Goal: Task Accomplishment & Management: Complete application form

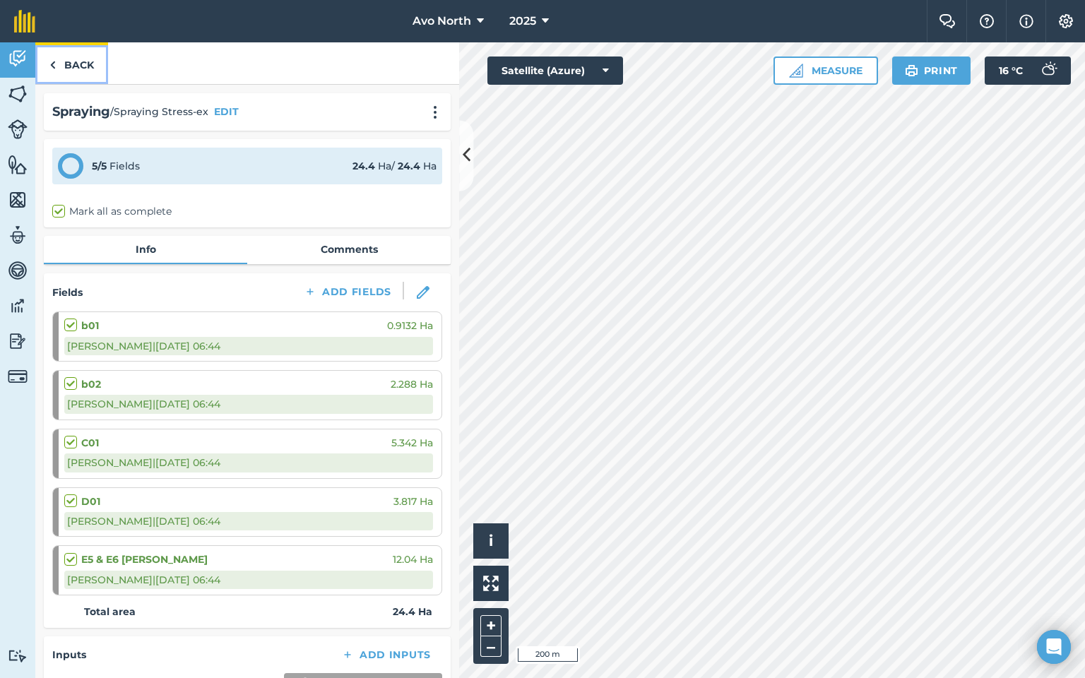
click at [48, 68] on link "Back" at bounding box center [71, 63] width 73 height 42
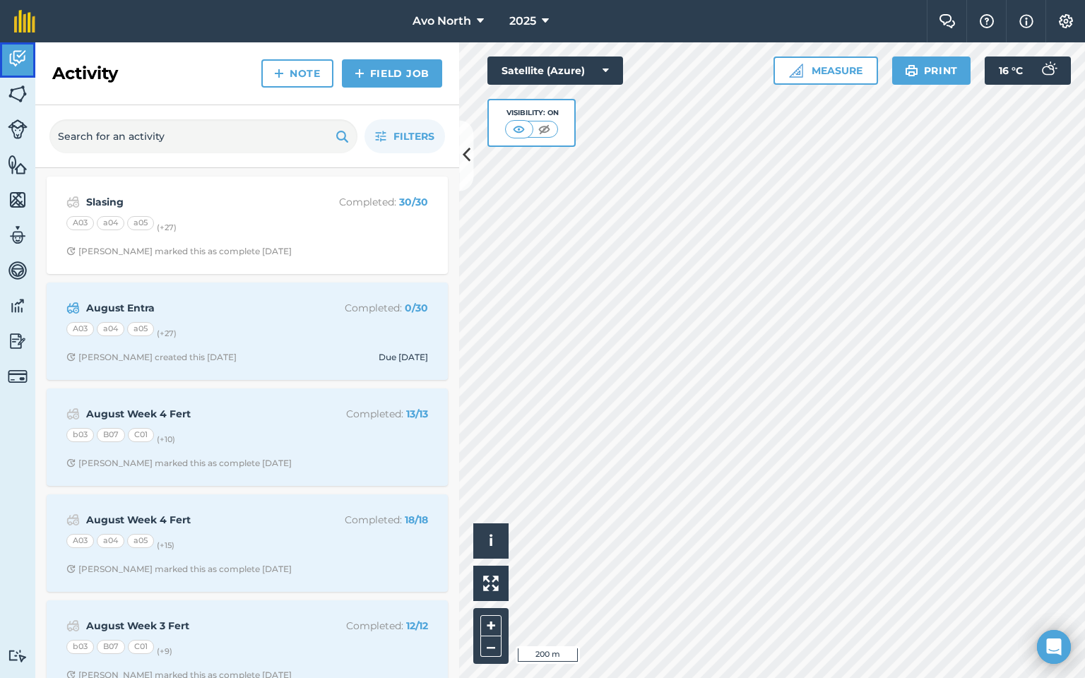
click at [23, 64] on img at bounding box center [18, 58] width 20 height 21
click at [27, 95] on img at bounding box center [18, 93] width 20 height 21
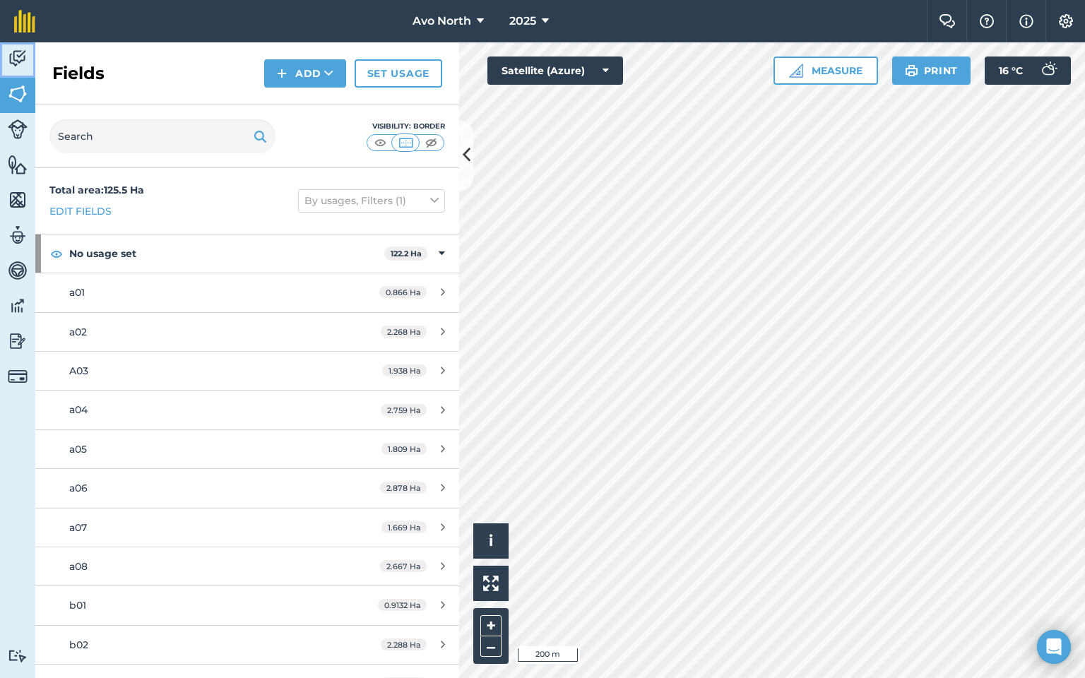
click at [28, 47] on link "Activity" at bounding box center [17, 59] width 35 height 35
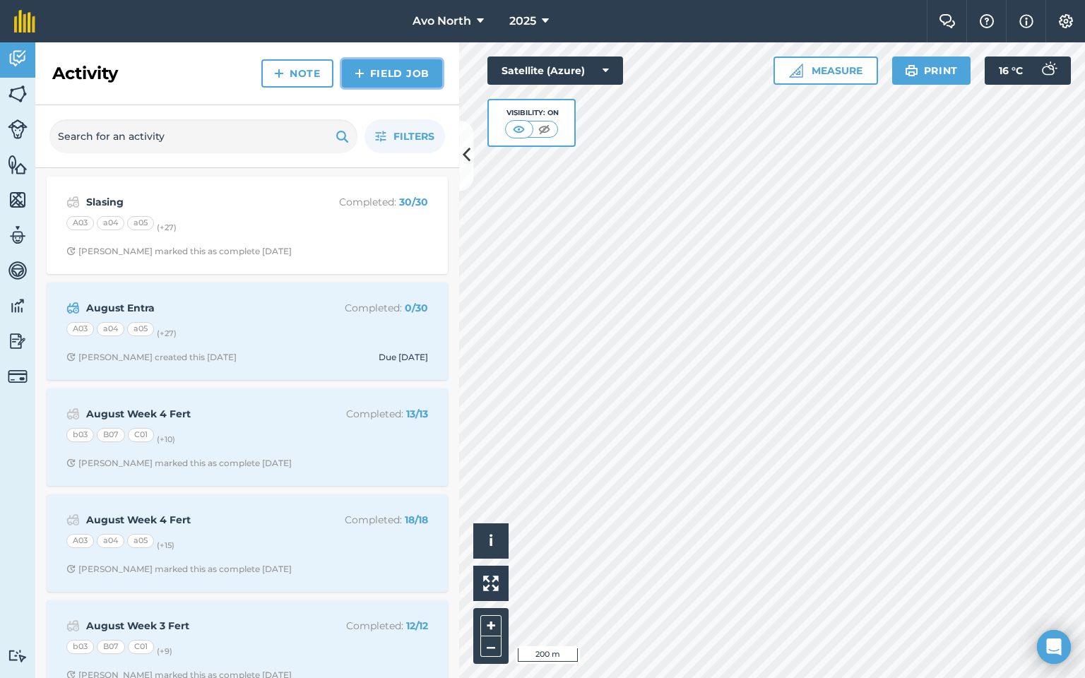
click at [372, 76] on link "Field Job" at bounding box center [392, 73] width 100 height 28
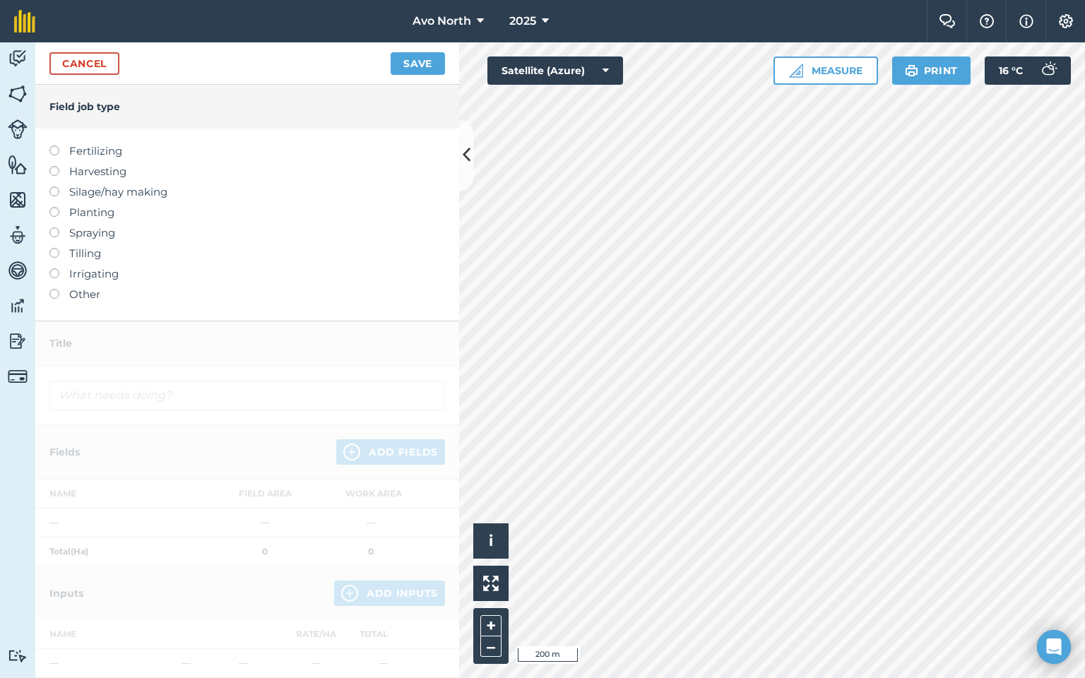
click at [57, 228] on label at bounding box center [59, 228] width 20 height 0
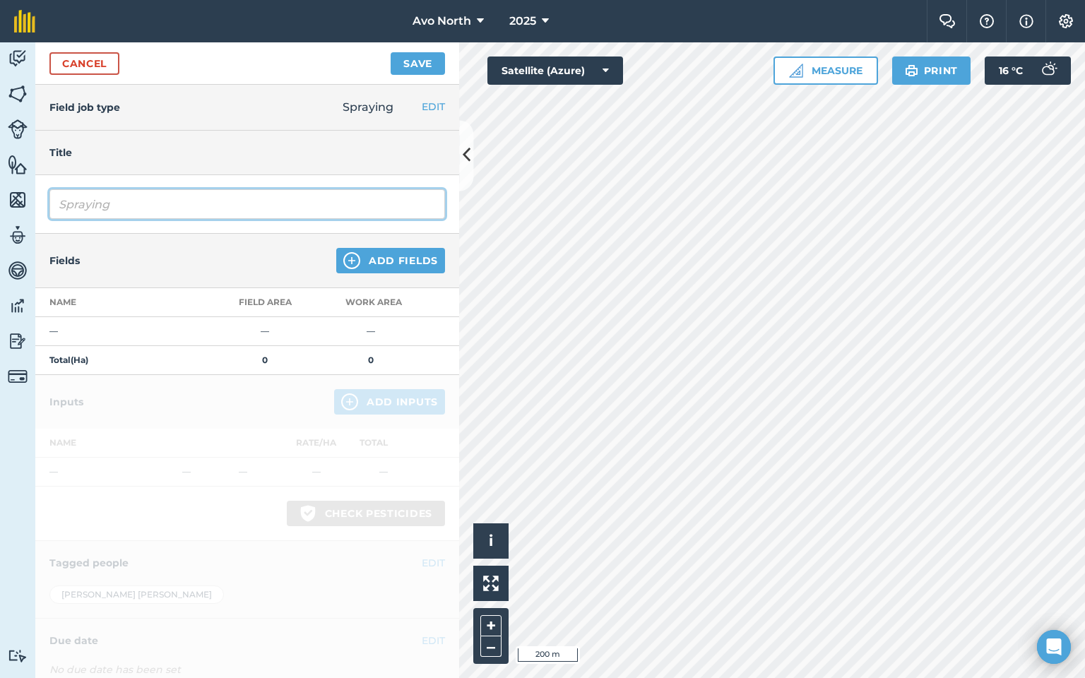
click at [141, 208] on input "Spraying" at bounding box center [247, 204] width 396 height 30
type input "Spraying Insecticide [DATE]"
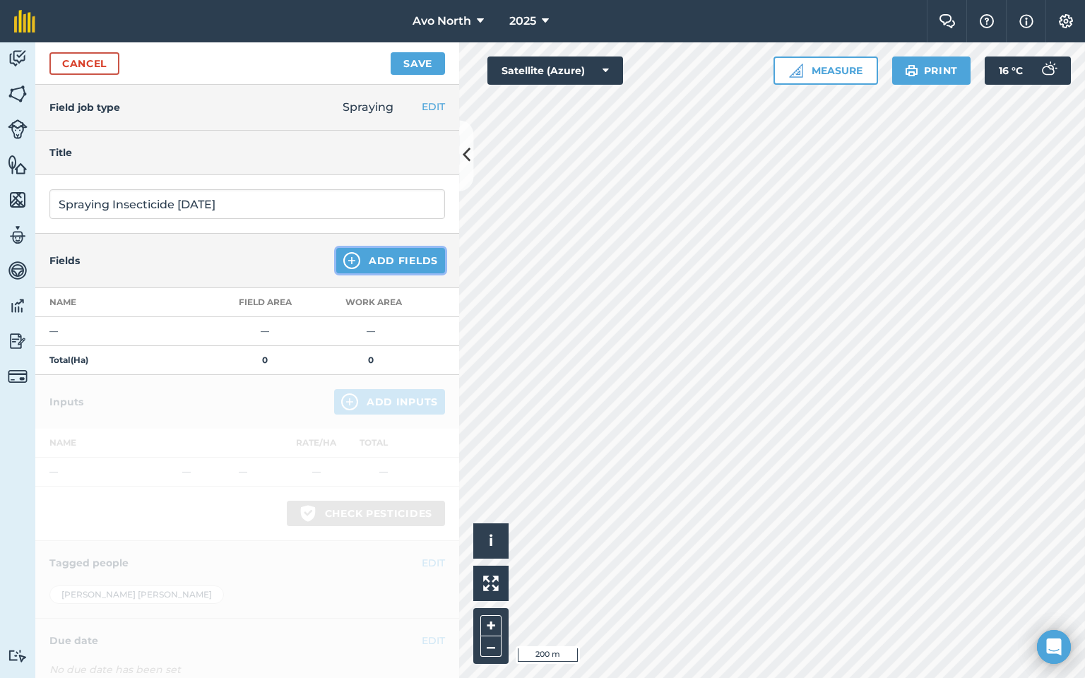
click at [353, 254] on button "Add Fields" at bounding box center [390, 260] width 109 height 25
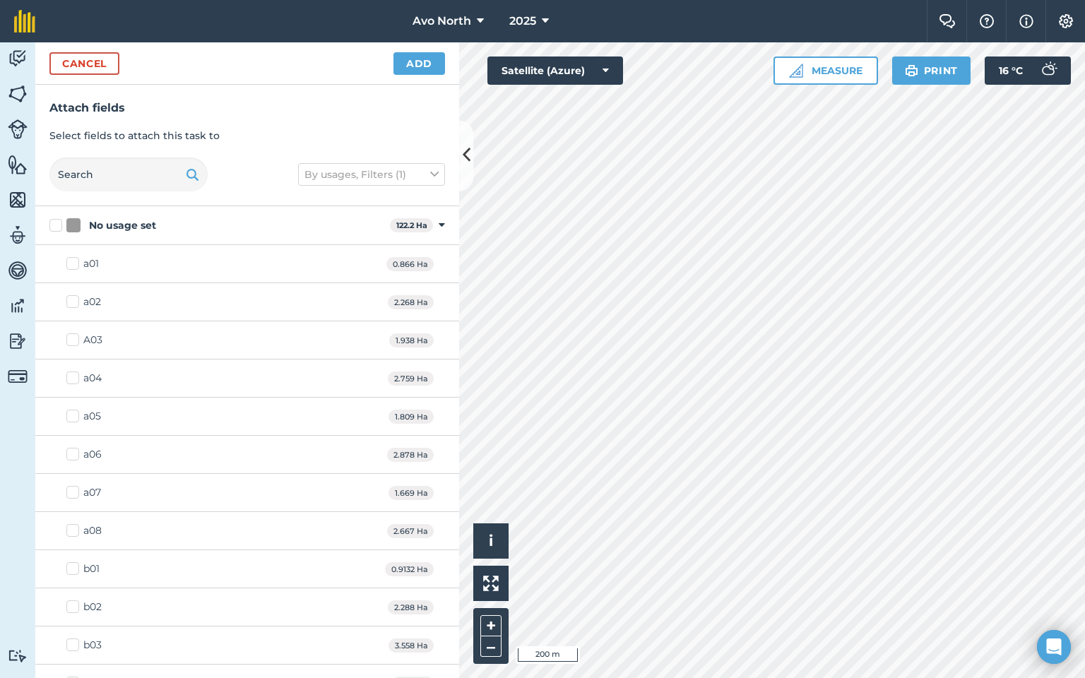
drag, startPoint x: 55, startPoint y: 226, endPoint x: 62, endPoint y: 232, distance: 9.0
click at [55, 226] on label "No usage set" at bounding box center [216, 225] width 335 height 15
click at [55, 226] on input "No usage set" at bounding box center [53, 222] width 9 height 9
checkbox input "true"
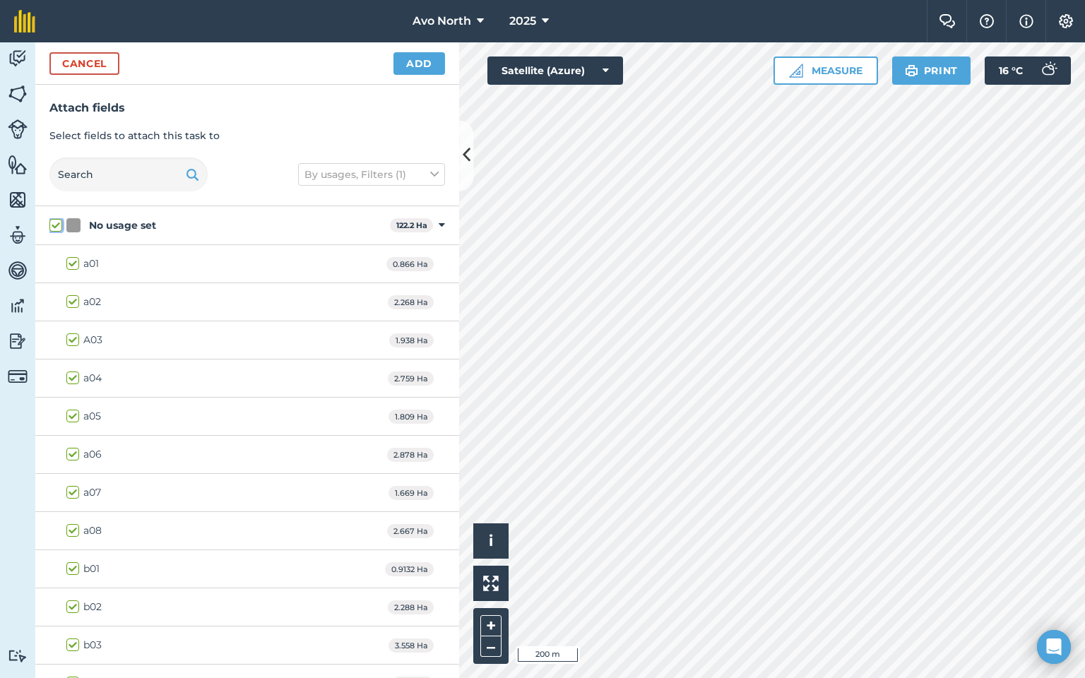
checkbox input "true"
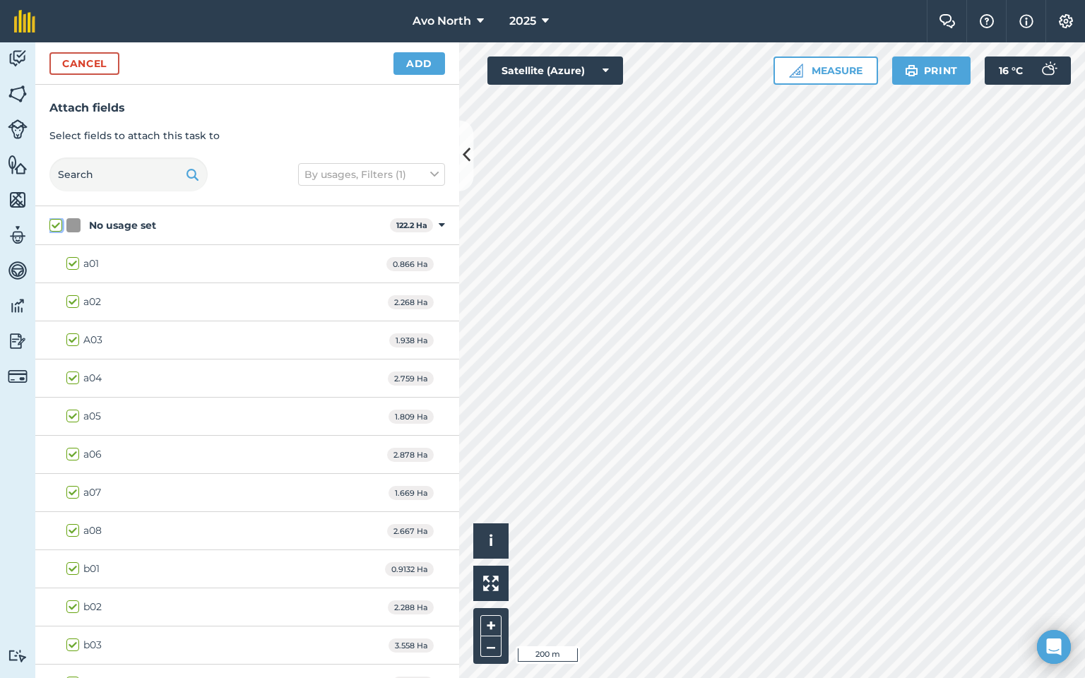
checkbox input "true"
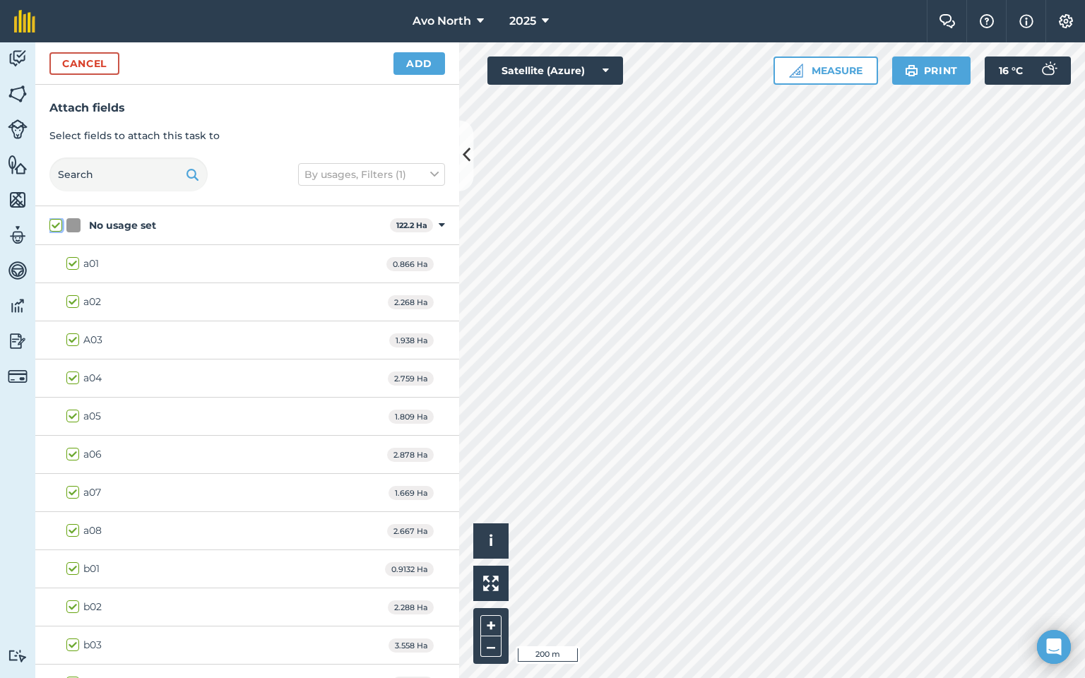
checkbox input "true"
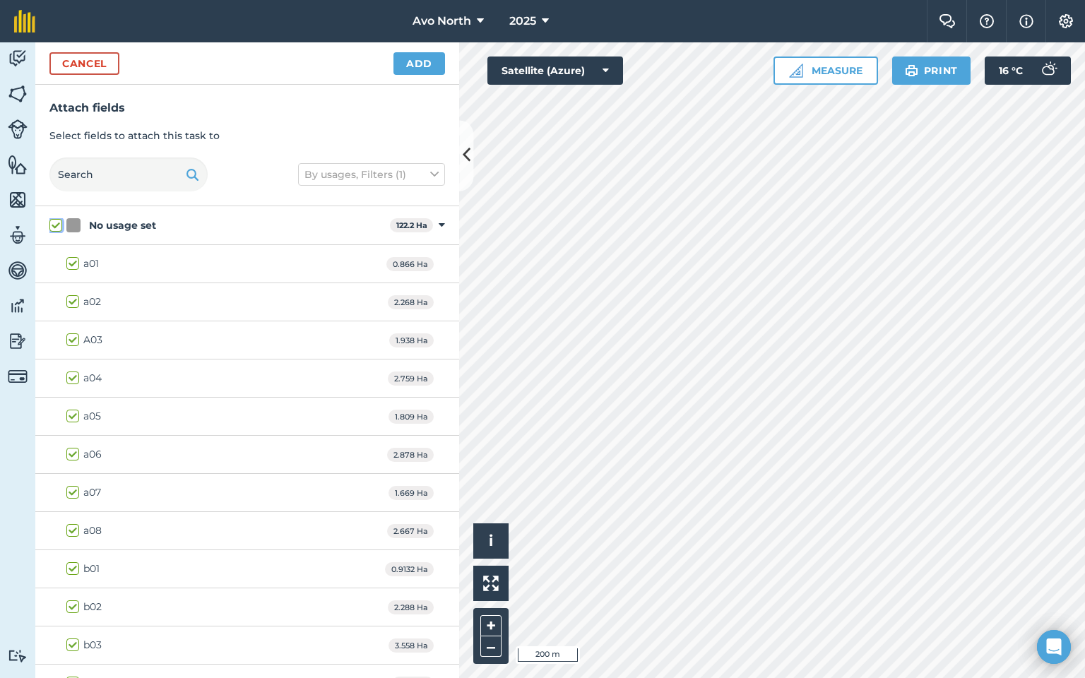
checkbox input "true"
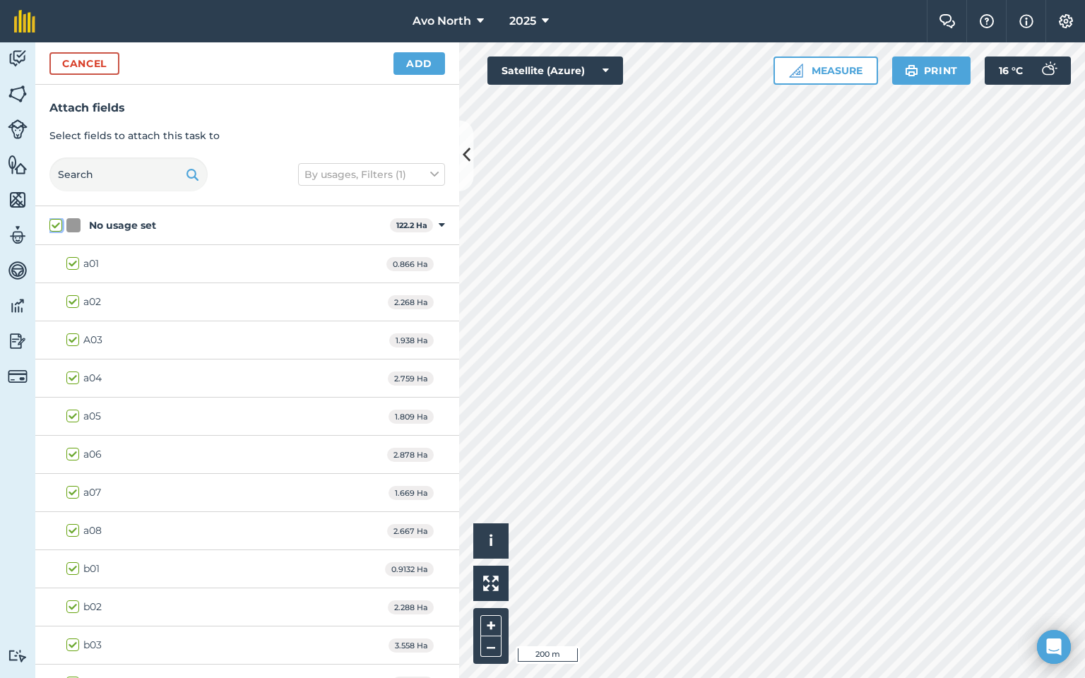
checkbox input "true"
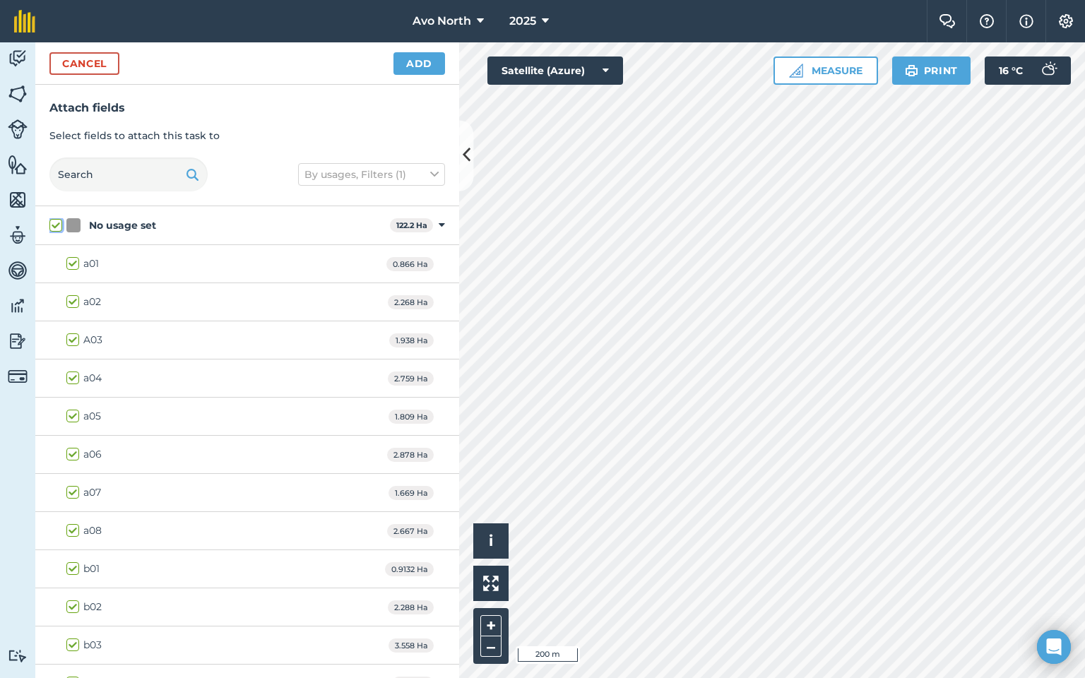
checkbox input "true"
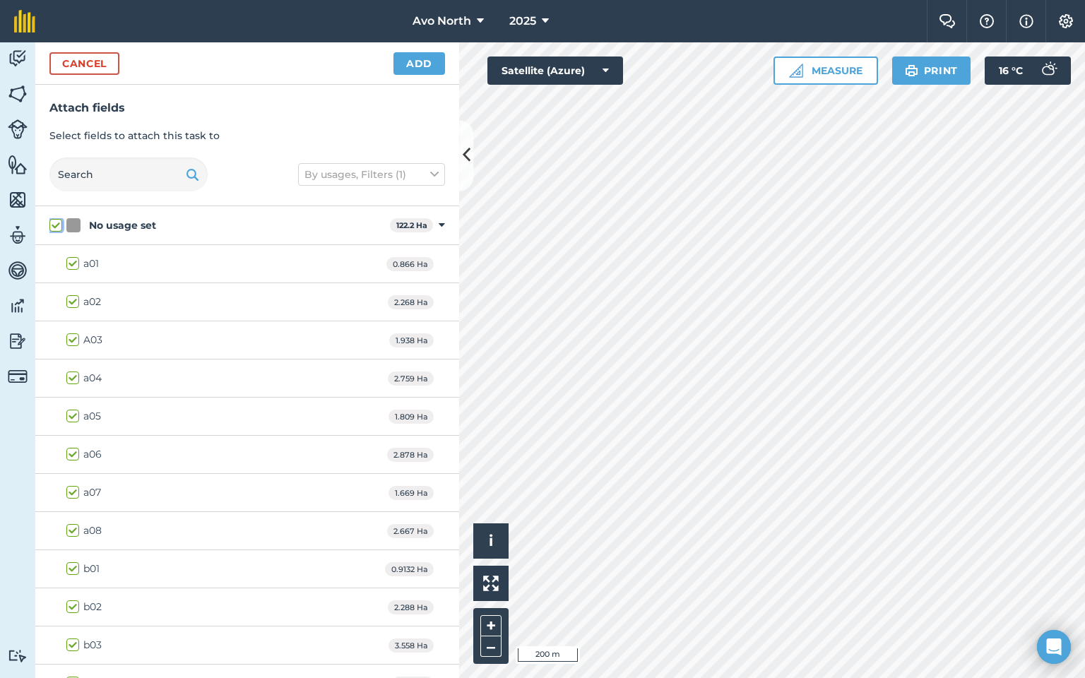
checkbox input "true"
click at [70, 264] on label "a01" at bounding box center [82, 264] width 33 height 15
click at [70, 264] on input "a01" at bounding box center [70, 261] width 9 height 9
checkbox input "false"
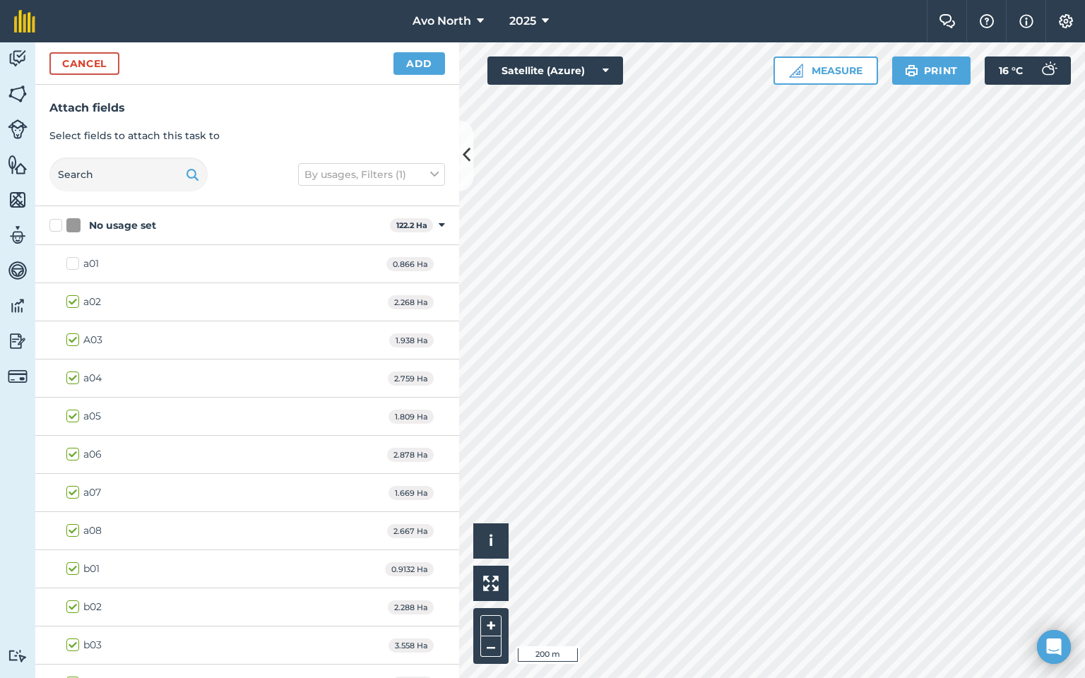
click at [71, 295] on label "a02" at bounding box center [83, 302] width 35 height 15
click at [71, 295] on input "a02" at bounding box center [70, 299] width 9 height 9
checkbox input "false"
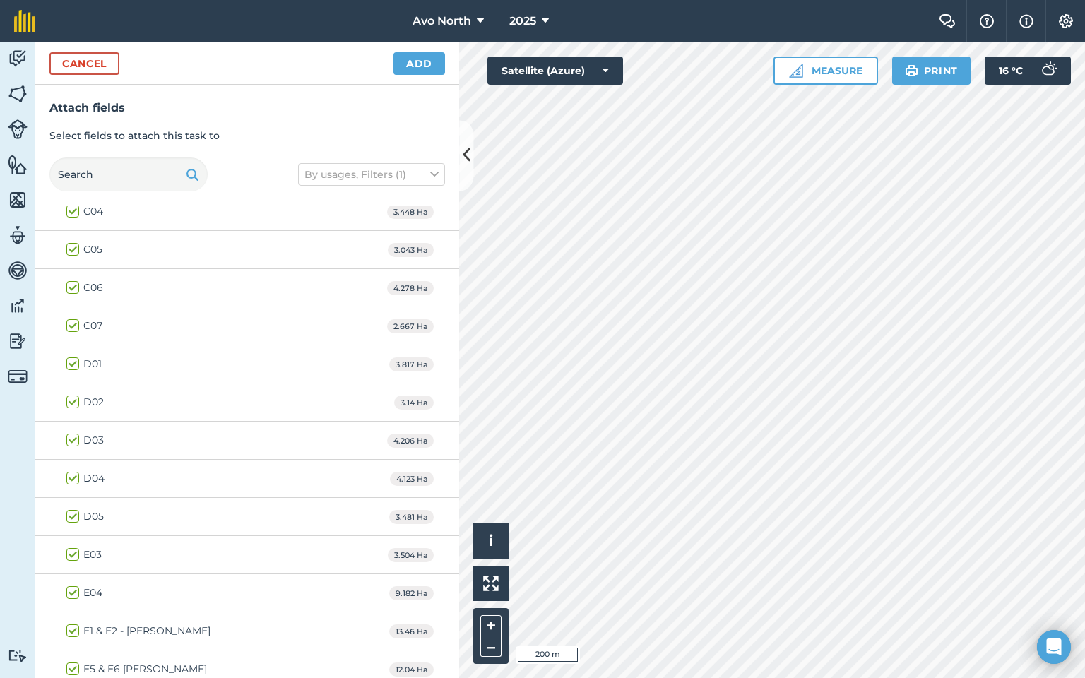
scroll to position [937, 0]
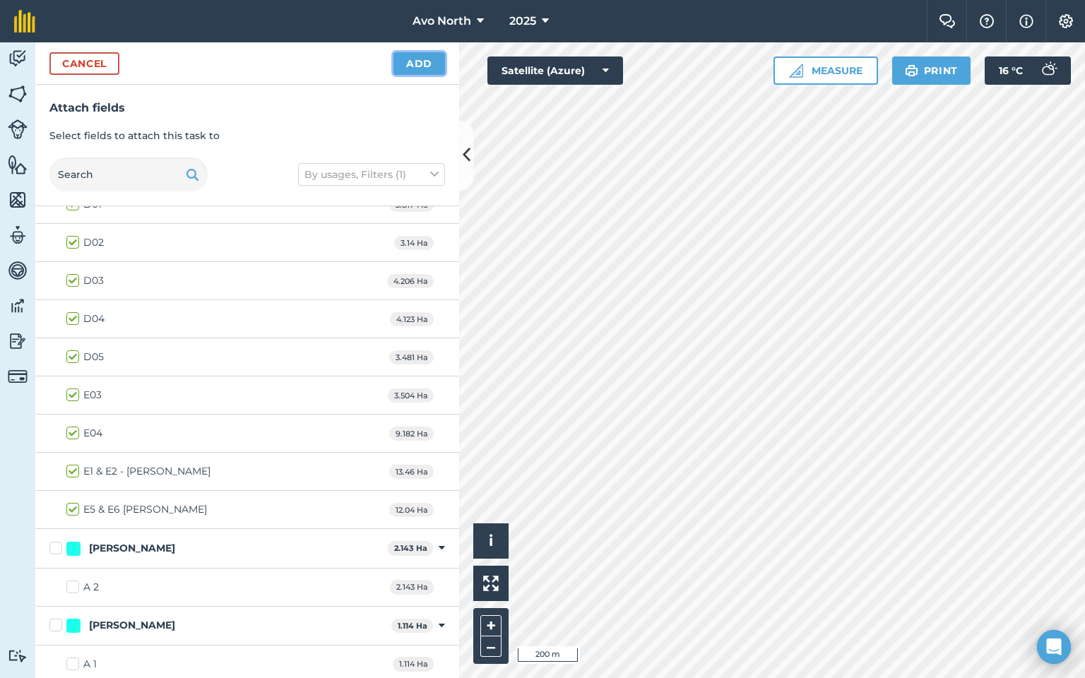
click at [410, 69] on button "Add" at bounding box center [420, 63] width 52 height 23
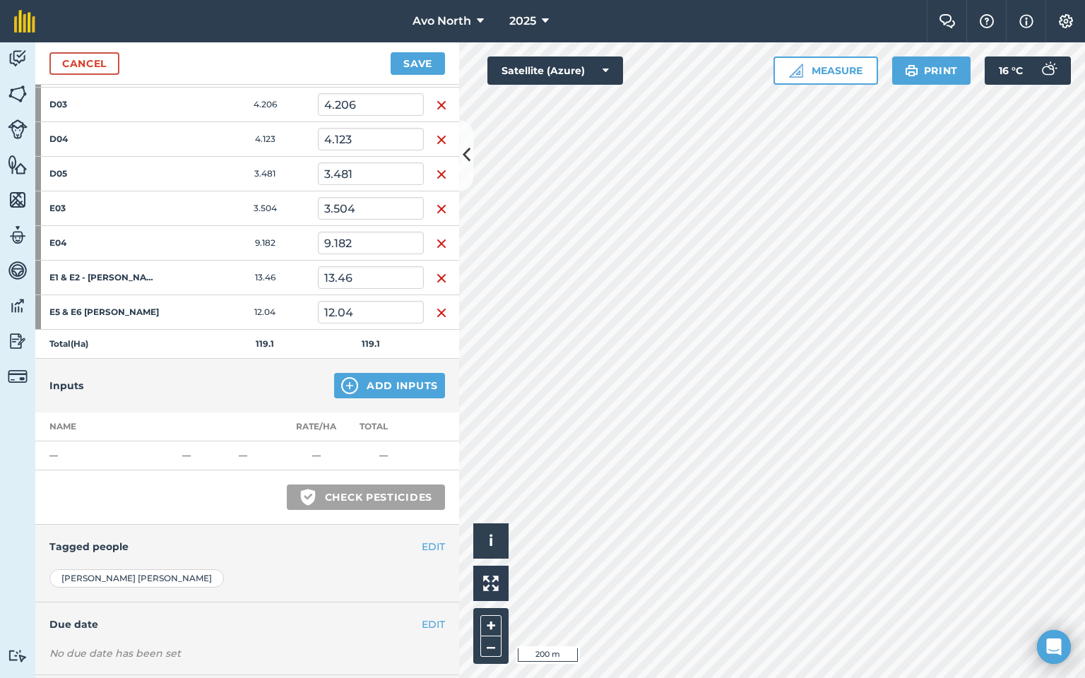
scroll to position [1060, 0]
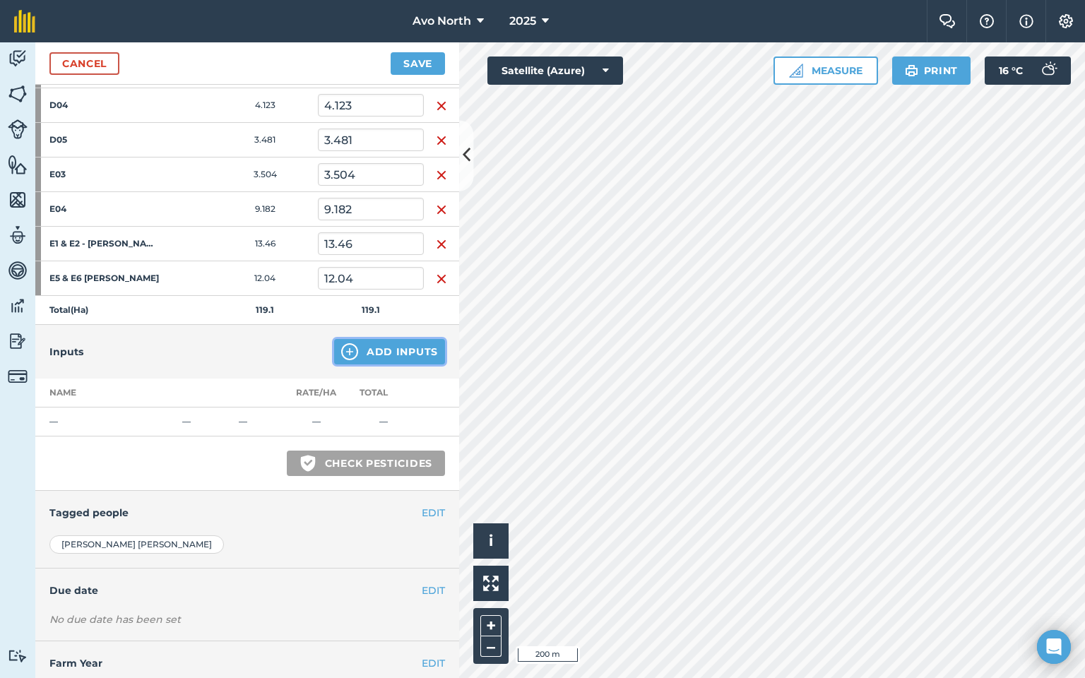
click at [342, 344] on img at bounding box center [349, 351] width 17 height 17
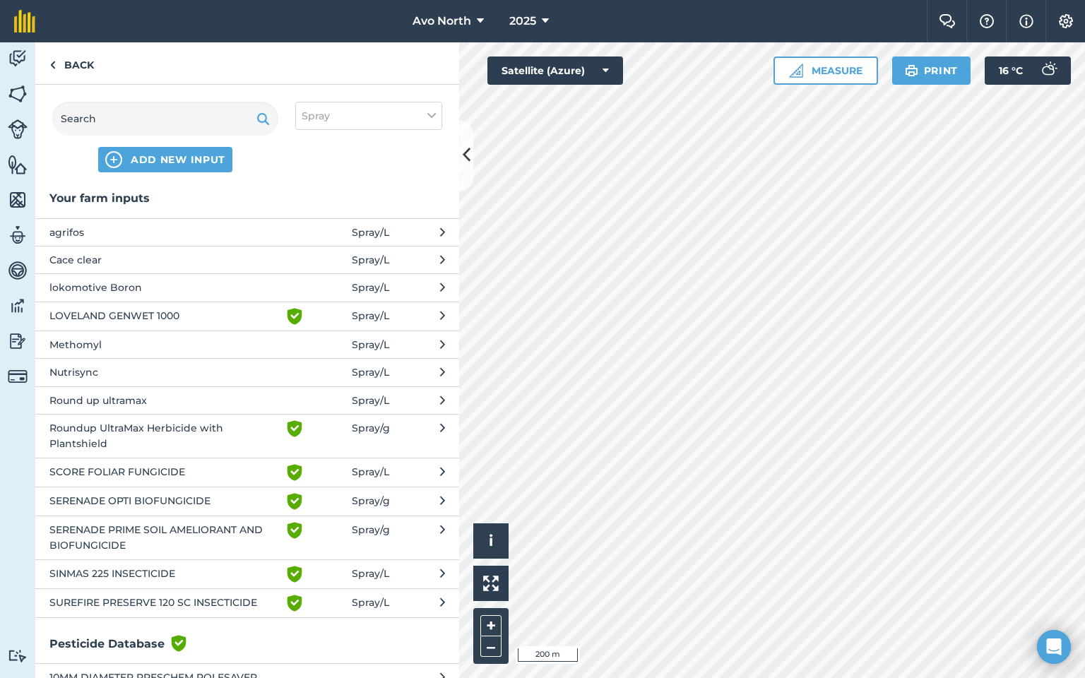
click at [427, 268] on button "Cace clear Spray / L" at bounding box center [247, 260] width 424 height 28
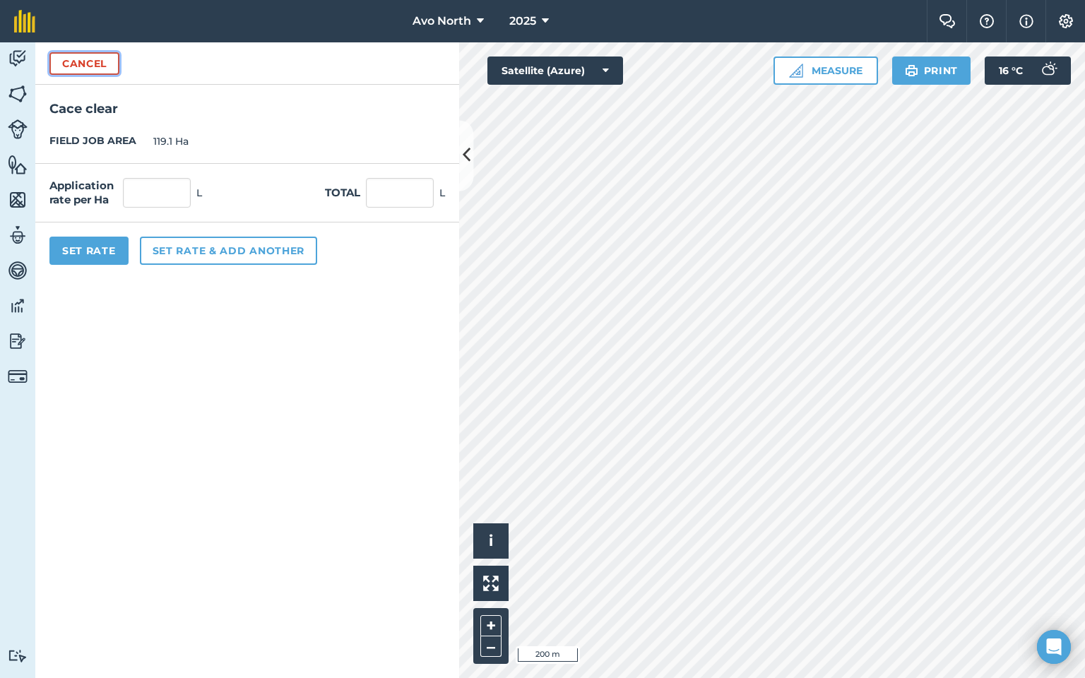
click at [100, 65] on button "Cancel" at bounding box center [84, 63] width 70 height 23
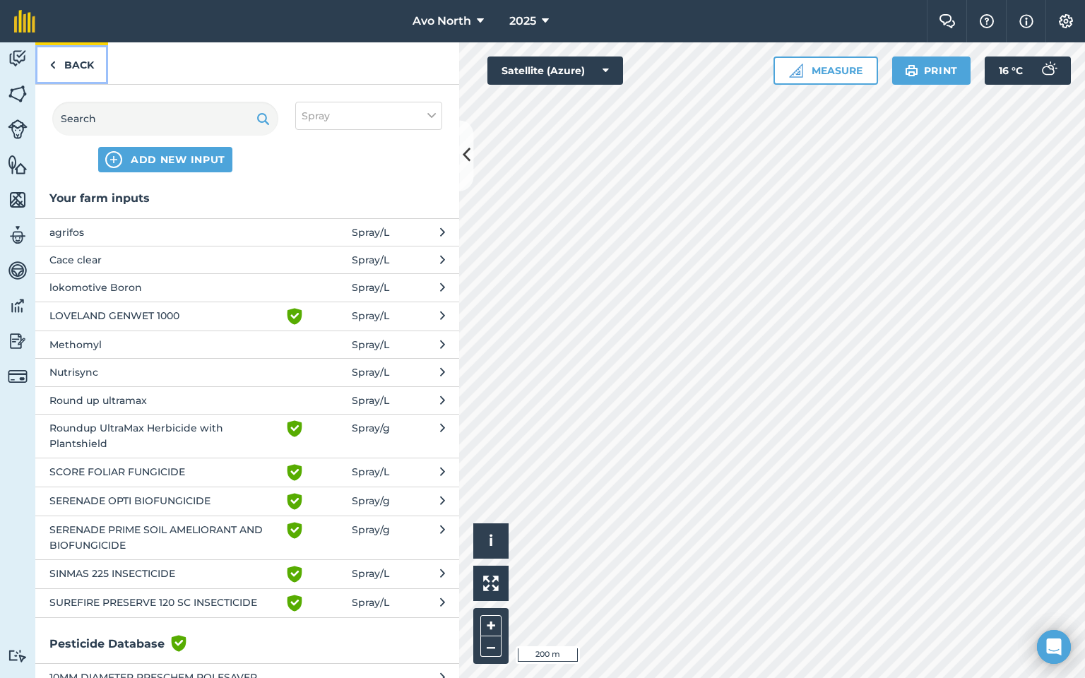
click at [51, 66] on img at bounding box center [52, 65] width 6 height 17
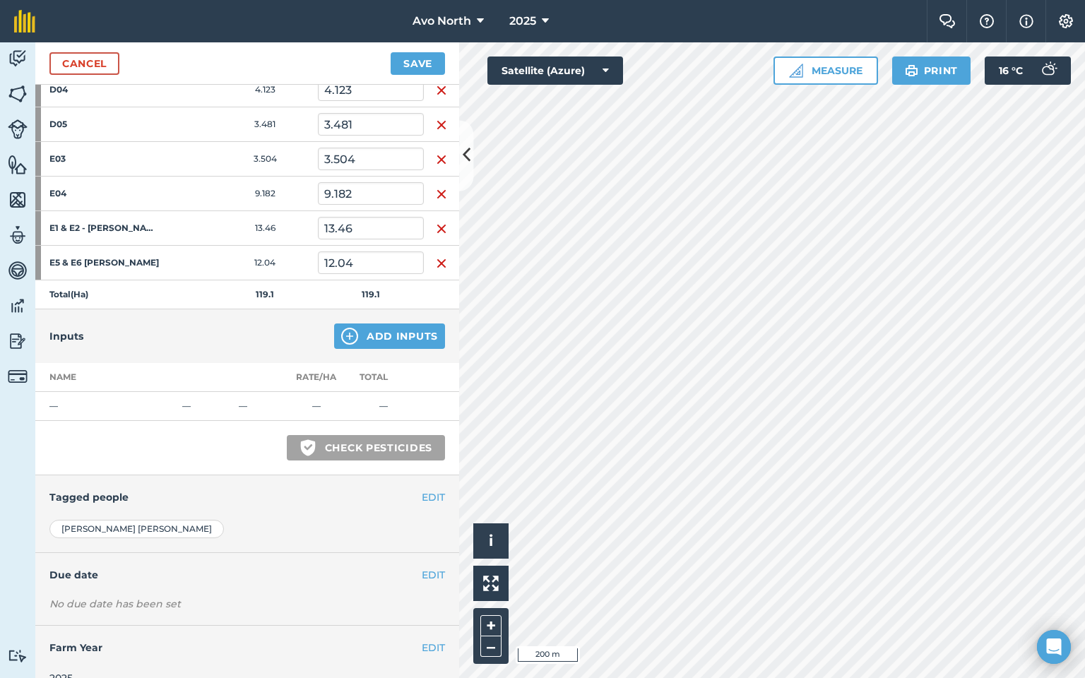
scroll to position [1090, 0]
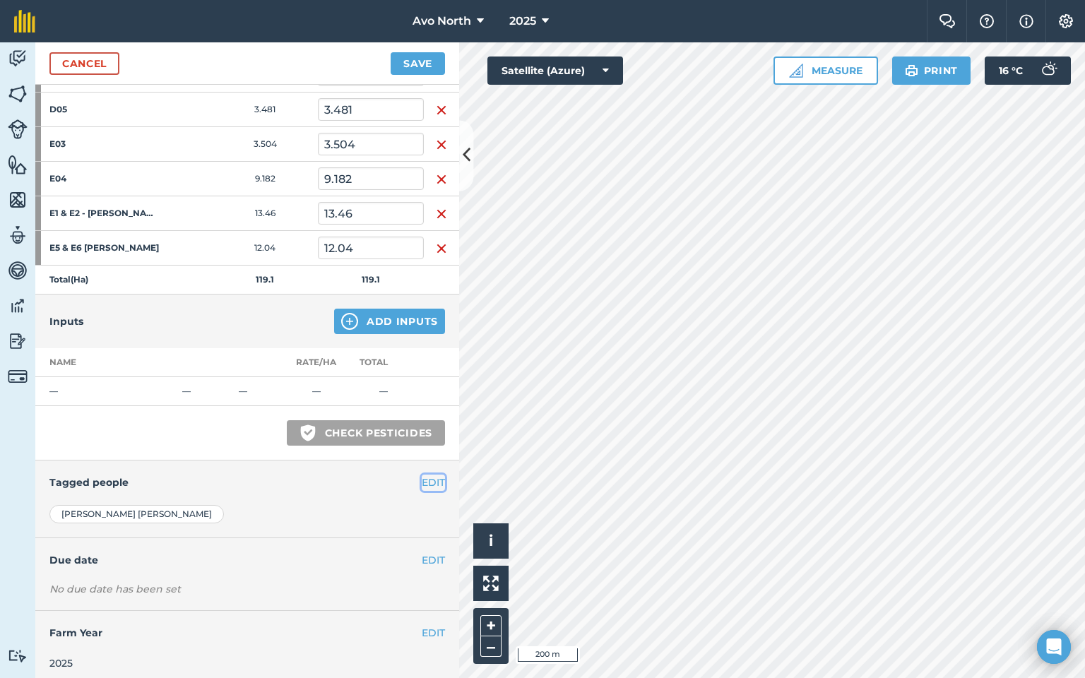
click at [422, 475] on button "EDIT" at bounding box center [433, 483] width 23 height 16
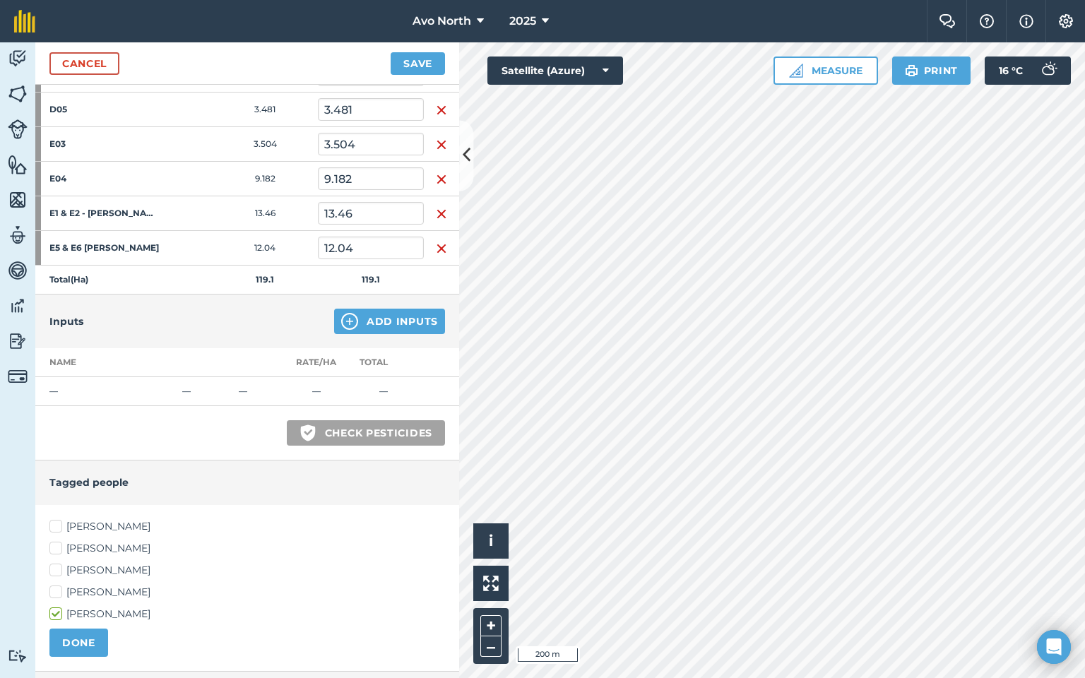
click at [62, 519] on label "[PERSON_NAME]" at bounding box center [247, 526] width 396 height 15
click at [59, 519] on input "[PERSON_NAME]" at bounding box center [53, 523] width 9 height 9
checkbox input "true"
click at [55, 588] on label "[PERSON_NAME]" at bounding box center [247, 592] width 396 height 15
click at [55, 588] on input "[PERSON_NAME]" at bounding box center [53, 589] width 9 height 9
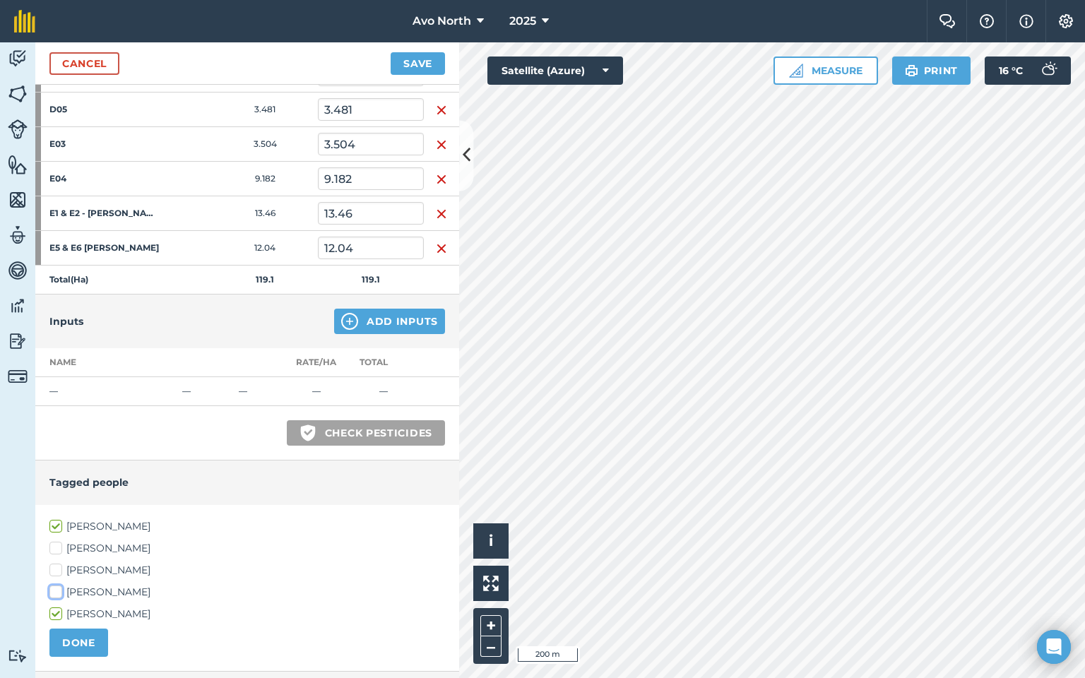
checkbox input "true"
click at [77, 637] on button "DONE" at bounding box center [78, 643] width 59 height 28
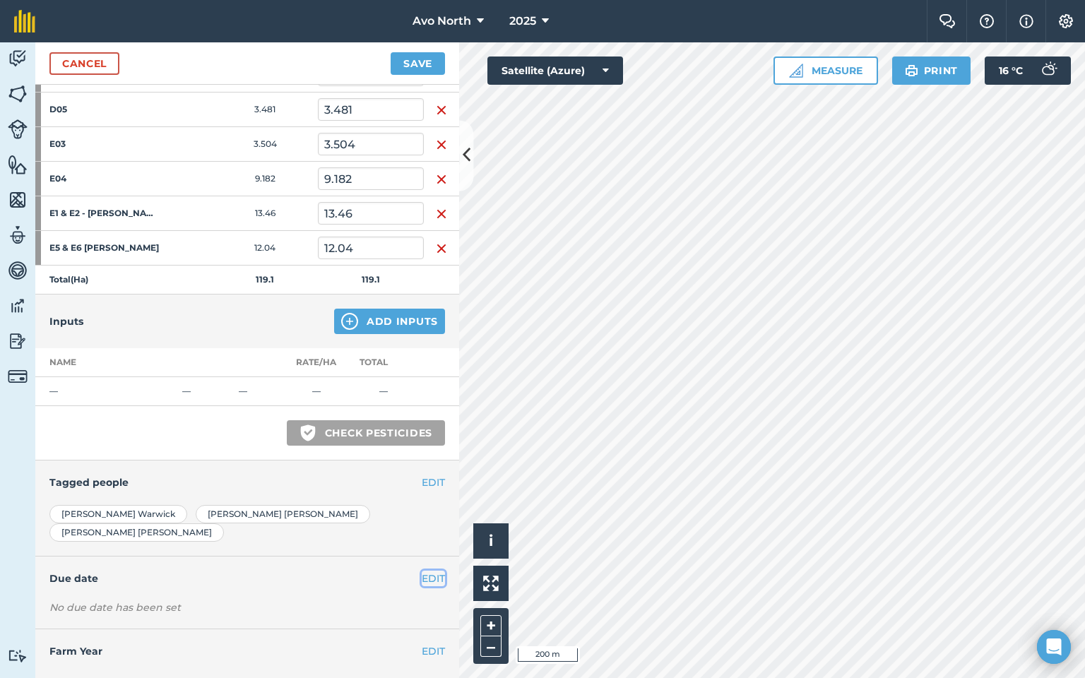
click at [422, 571] on button "EDIT" at bounding box center [433, 579] width 23 height 16
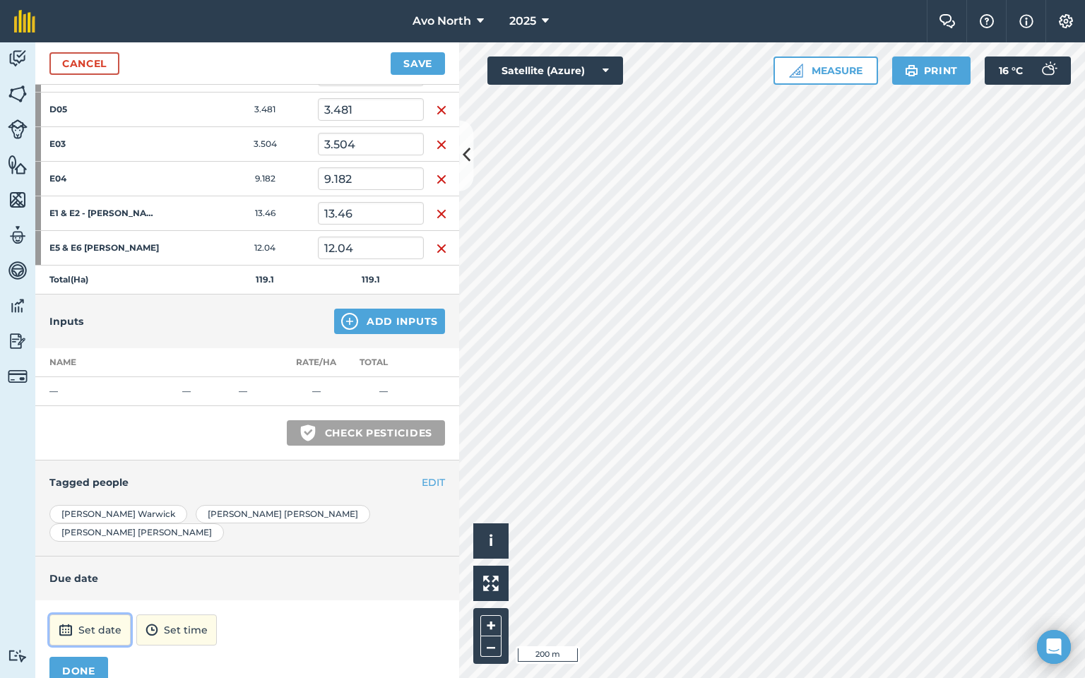
click at [86, 615] on button "Set date" at bounding box center [89, 630] width 81 height 31
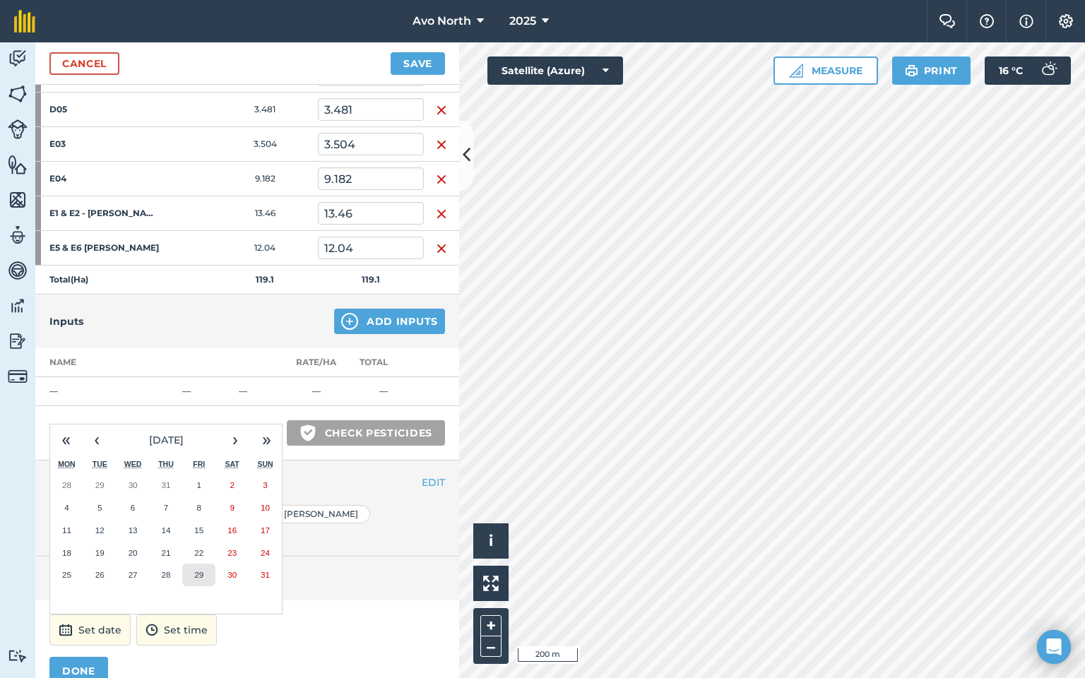
click at [199, 570] on abbr "29" at bounding box center [198, 574] width 9 height 9
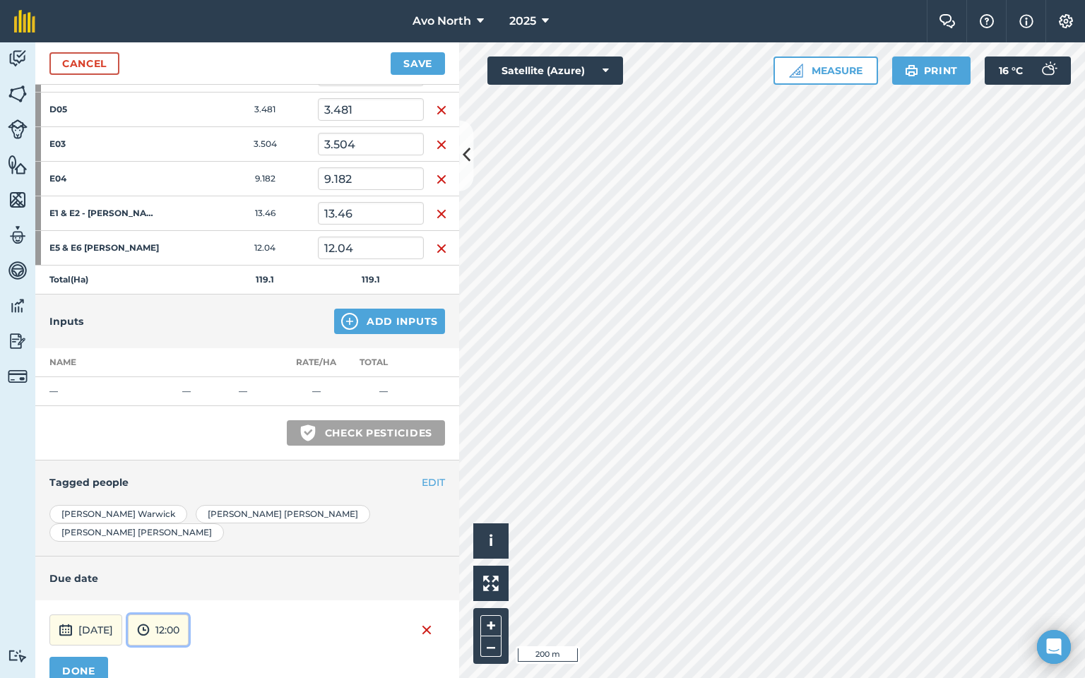
click at [189, 615] on button "12:00" at bounding box center [158, 630] width 61 height 31
click at [189, 522] on button "07:00" at bounding box center [162, 533] width 66 height 23
click at [258, 627] on div "[DATE] 07:00 DONE" at bounding box center [247, 651] width 424 height 100
click at [67, 657] on button "DONE" at bounding box center [78, 671] width 59 height 28
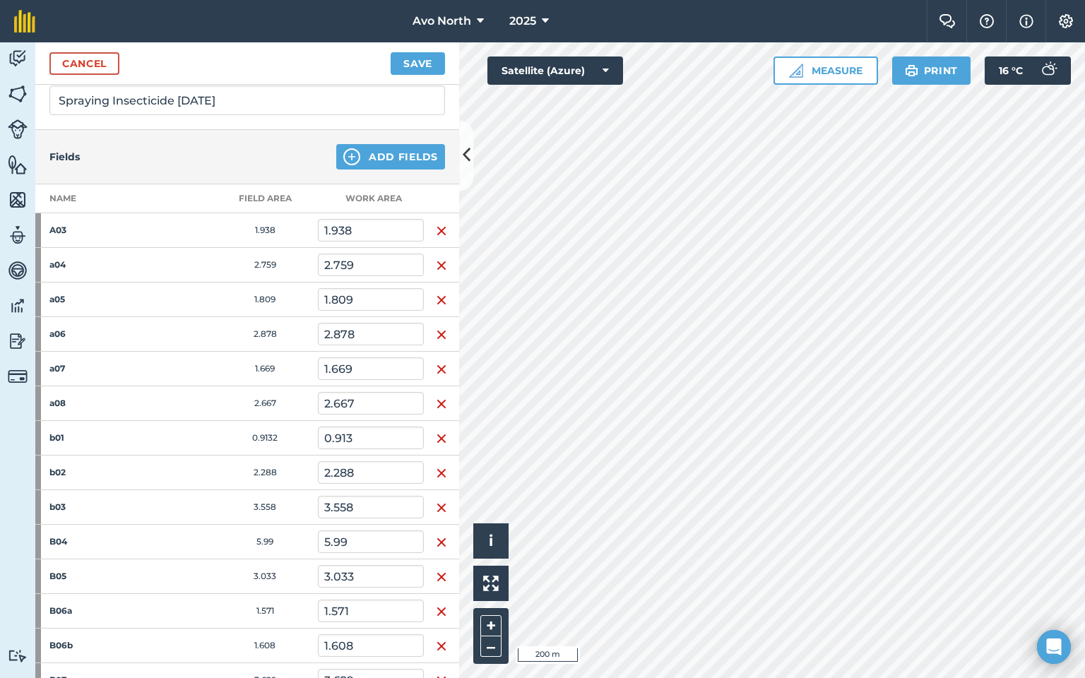
scroll to position [0, 0]
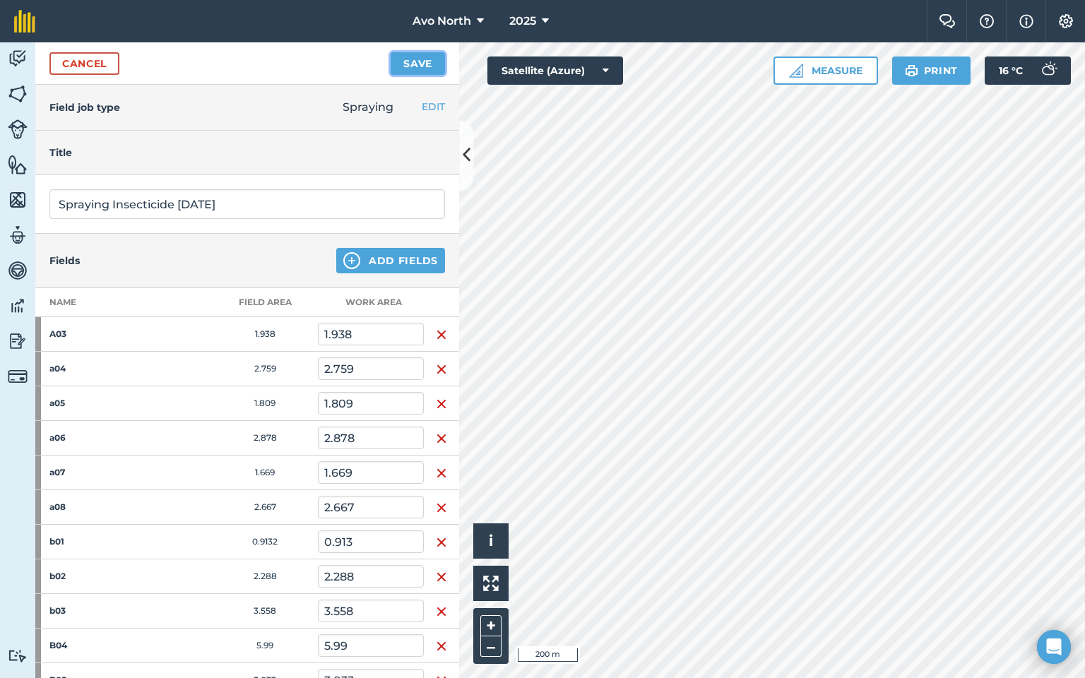
click at [410, 68] on button "Save" at bounding box center [418, 63] width 54 height 23
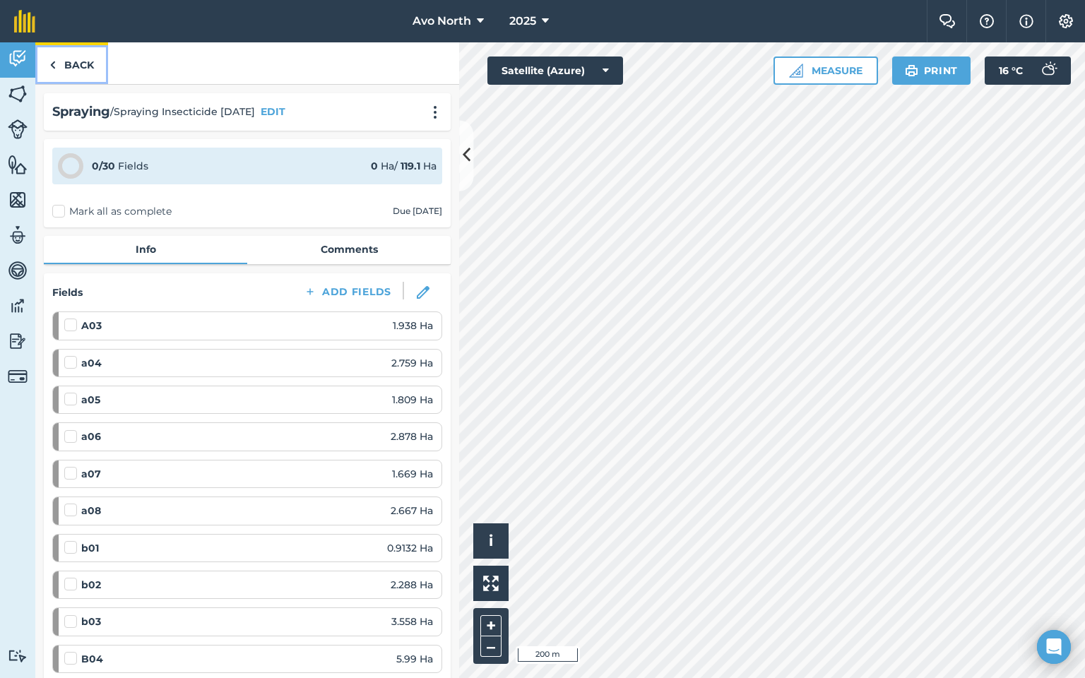
click at [52, 71] on img at bounding box center [52, 65] width 6 height 17
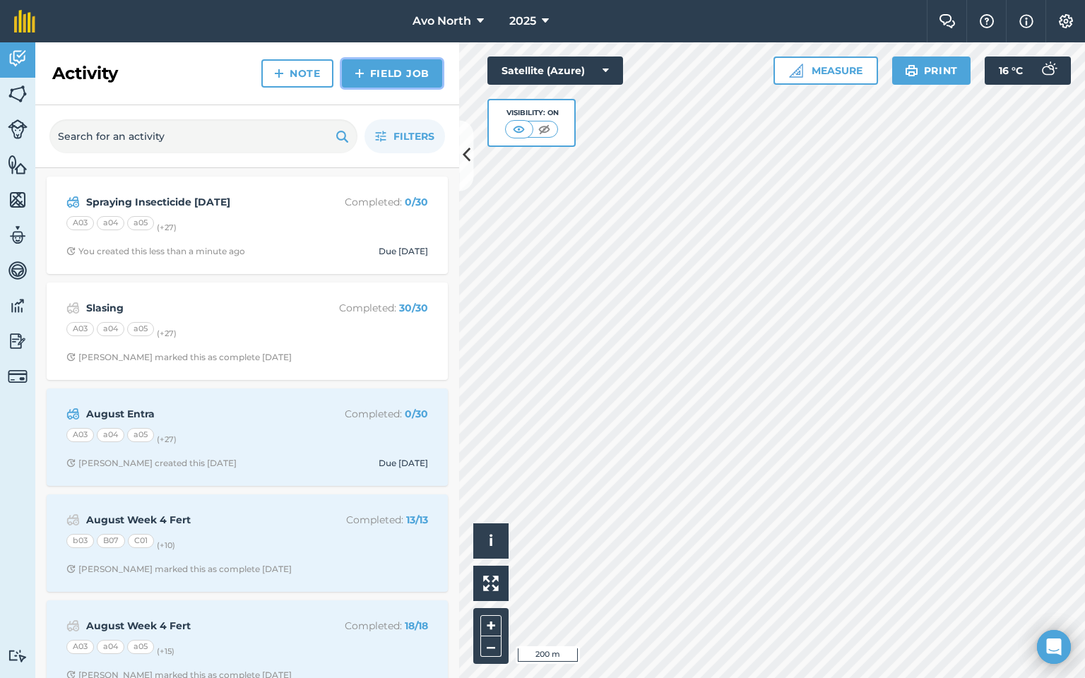
click at [365, 76] on link "Field Job" at bounding box center [392, 73] width 100 height 28
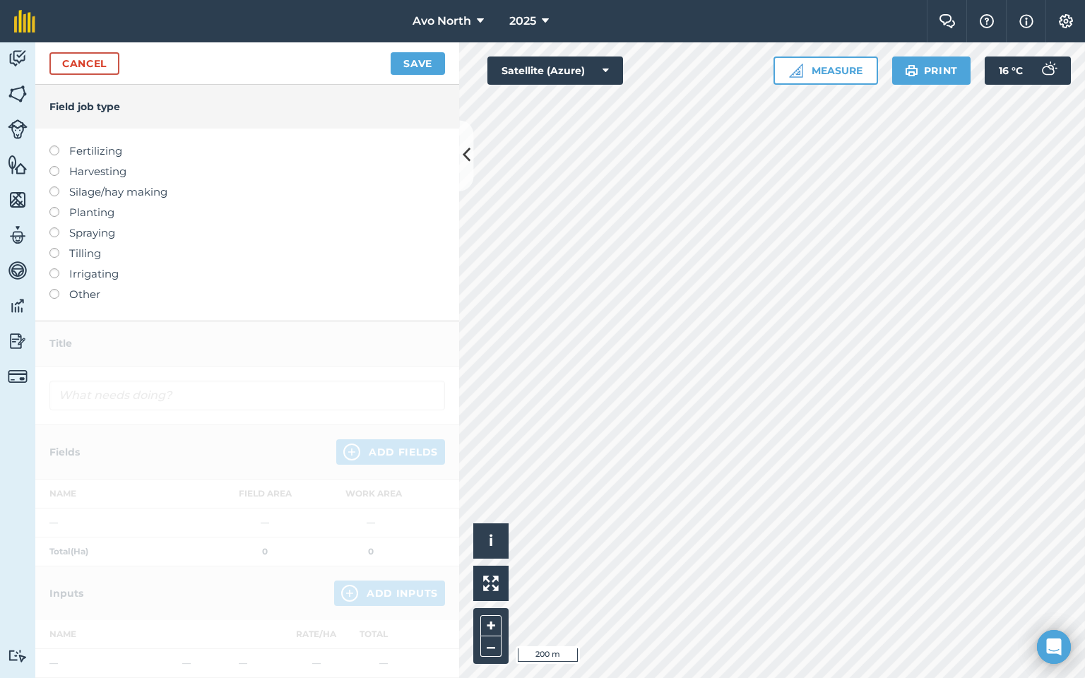
click at [52, 269] on label at bounding box center [59, 269] width 20 height 0
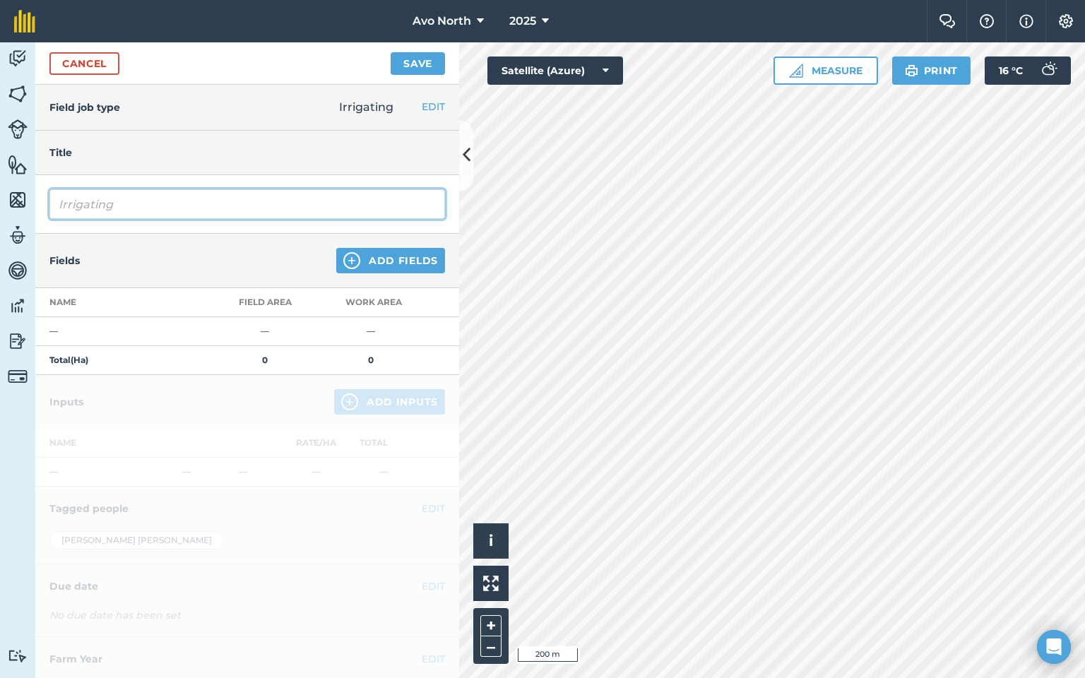
click at [56, 205] on input "Irrigating" at bounding box center [247, 204] width 396 height 30
click at [153, 204] on input "Check Irrigating" at bounding box center [247, 204] width 396 height 30
type input "Check Irrigation"
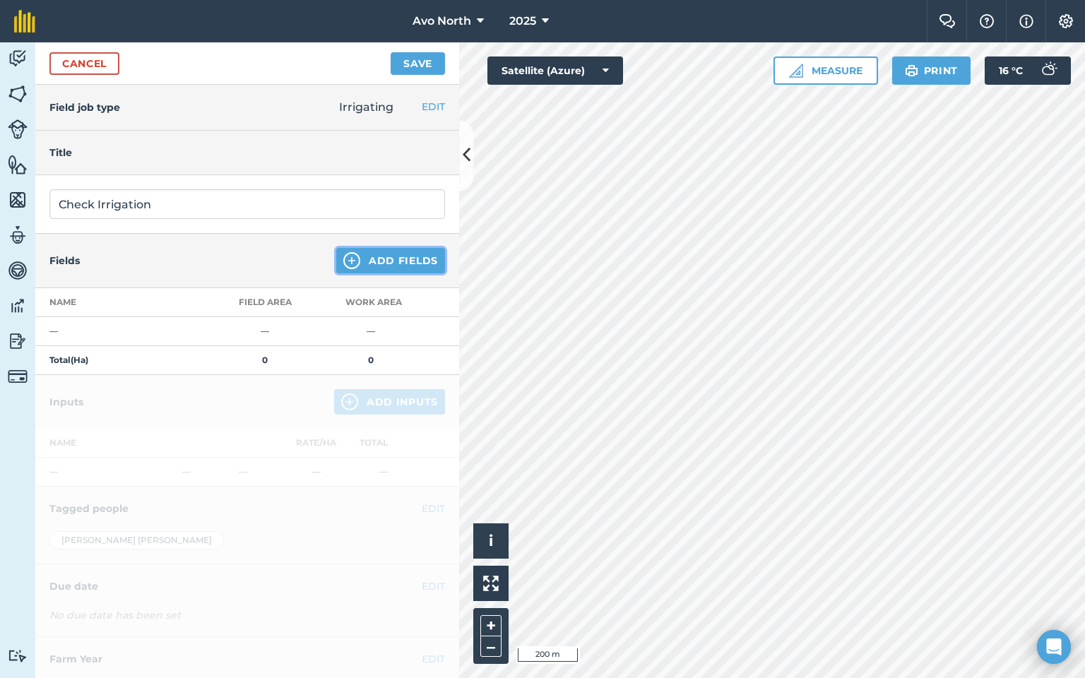
click at [348, 257] on img at bounding box center [351, 260] width 17 height 17
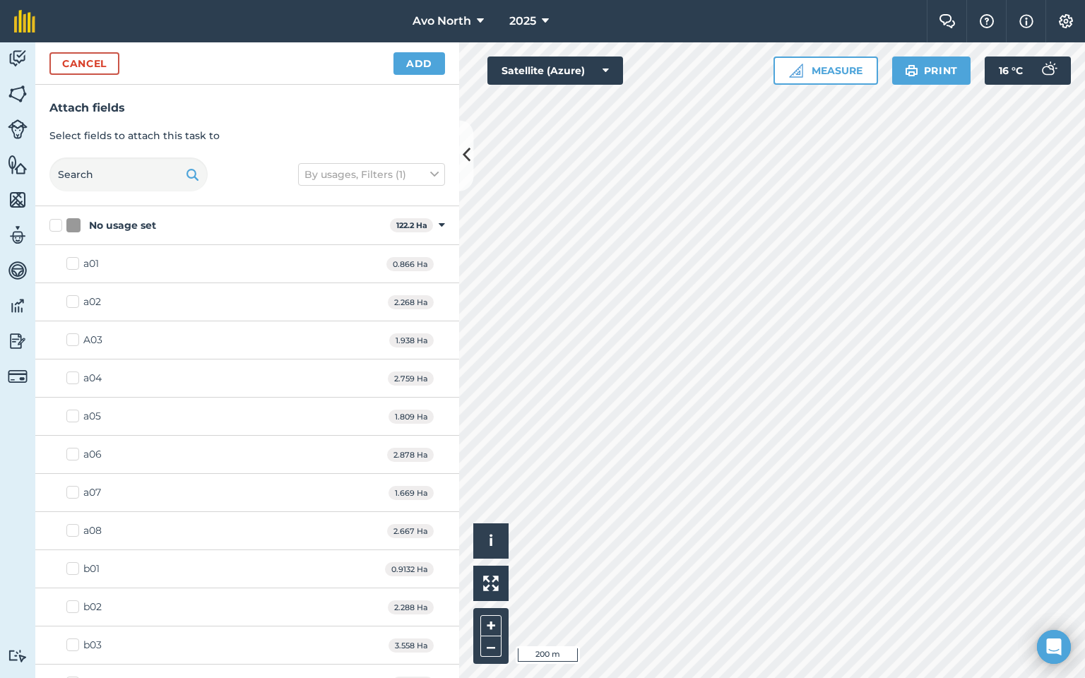
click at [51, 220] on label "No usage set" at bounding box center [216, 225] width 335 height 15
click at [51, 220] on input "No usage set" at bounding box center [53, 222] width 9 height 9
checkbox input "true"
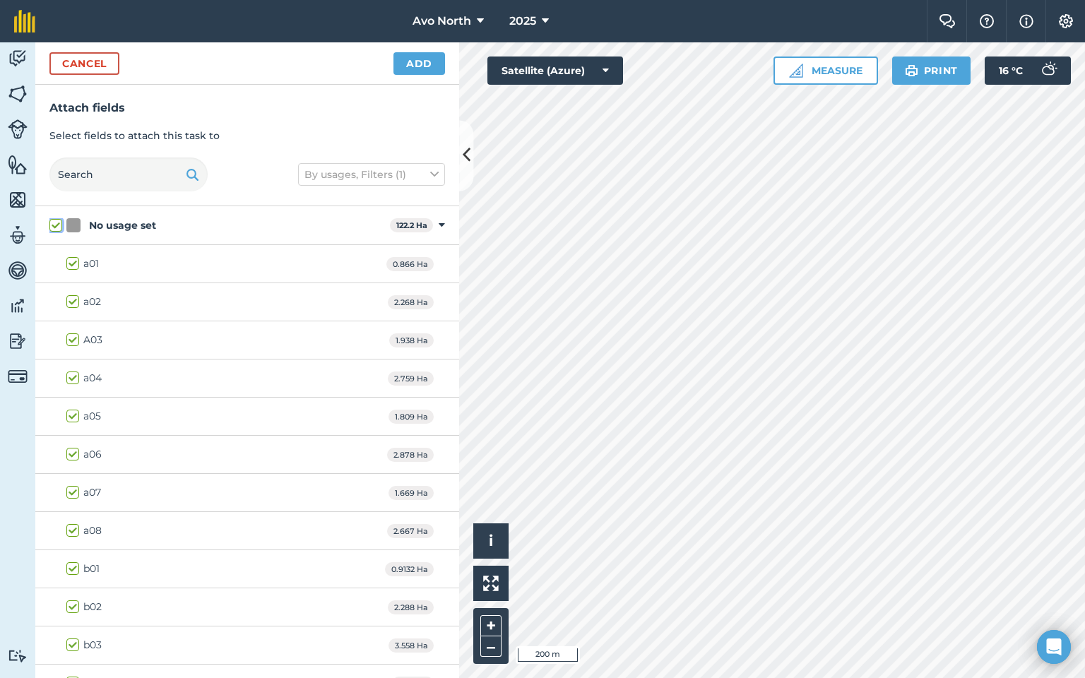
checkbox input "true"
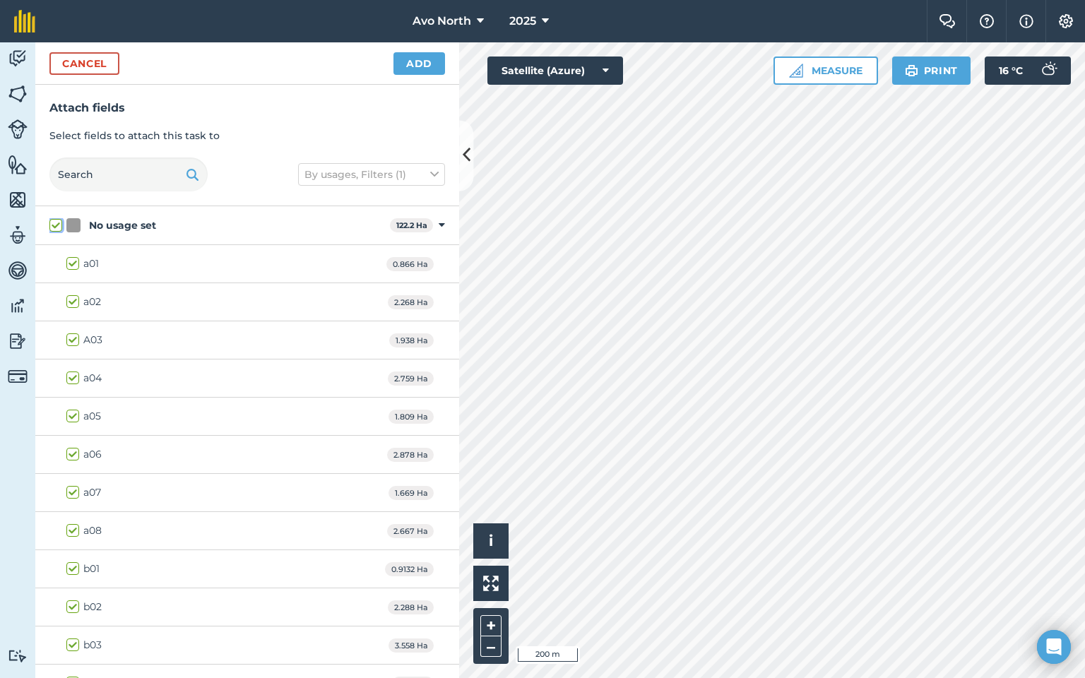
checkbox input "true"
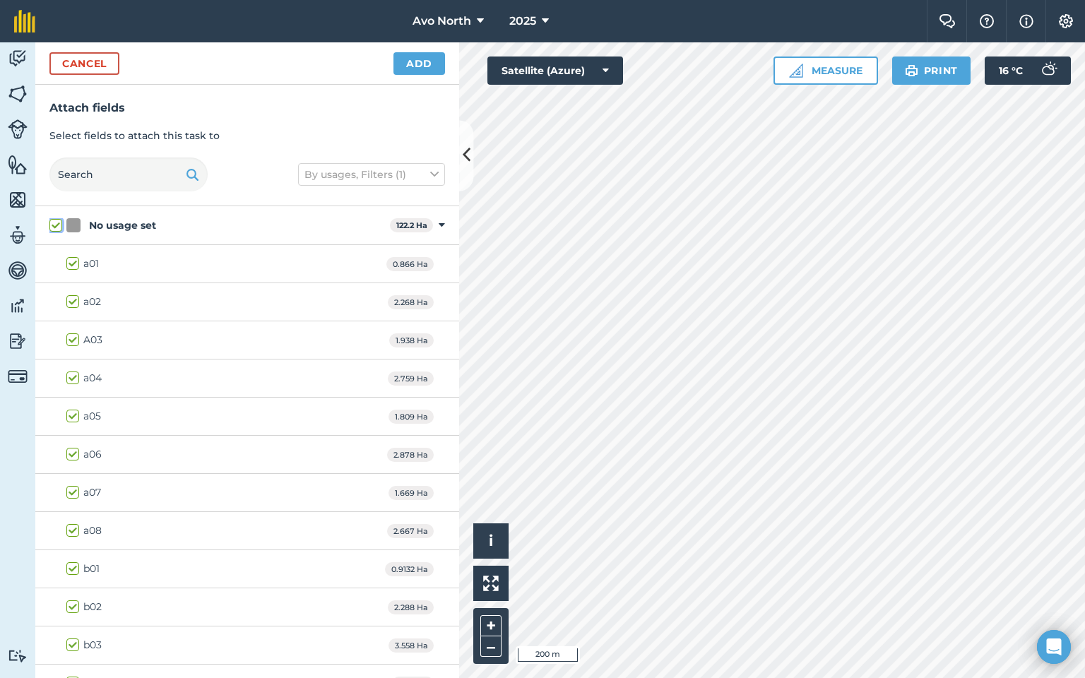
checkbox input "true"
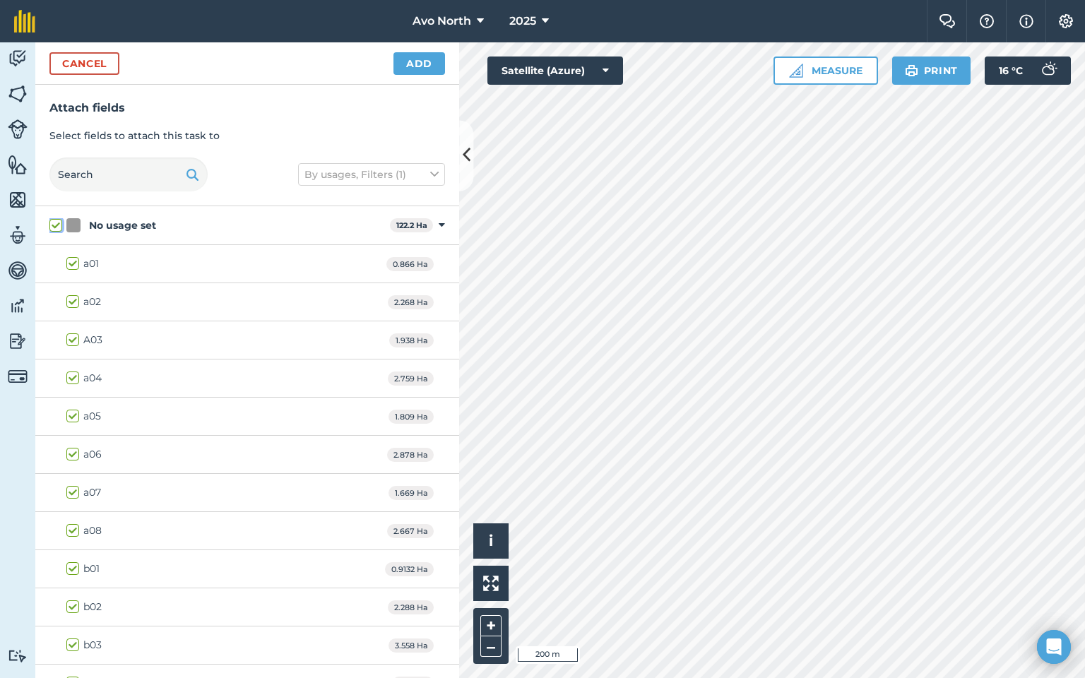
checkbox input "true"
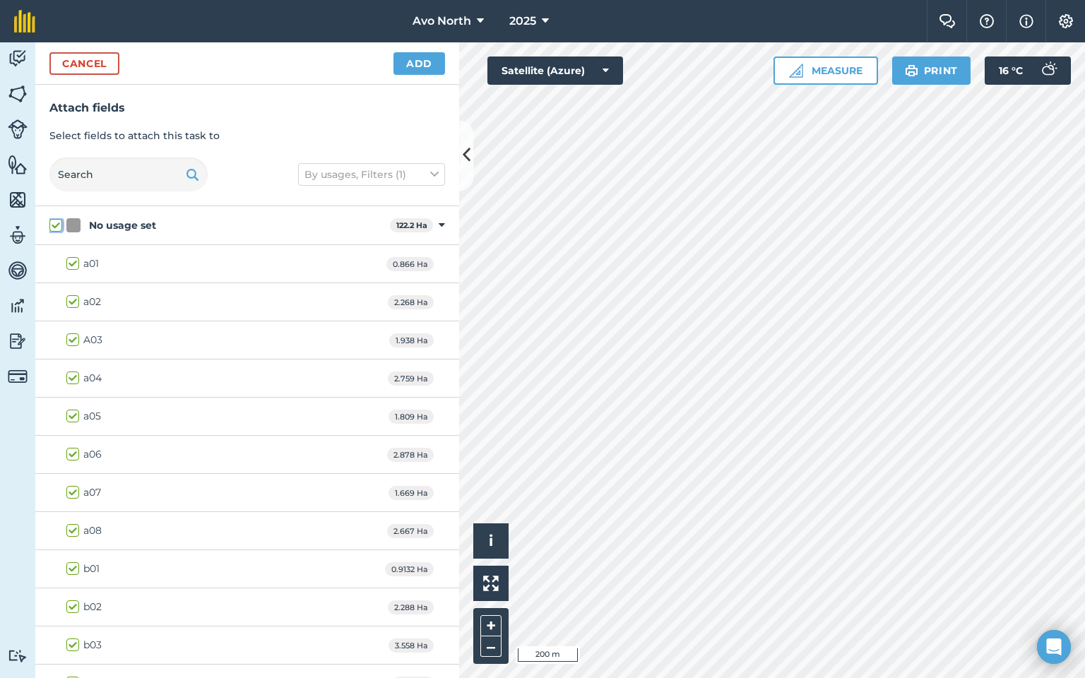
checkbox input "true"
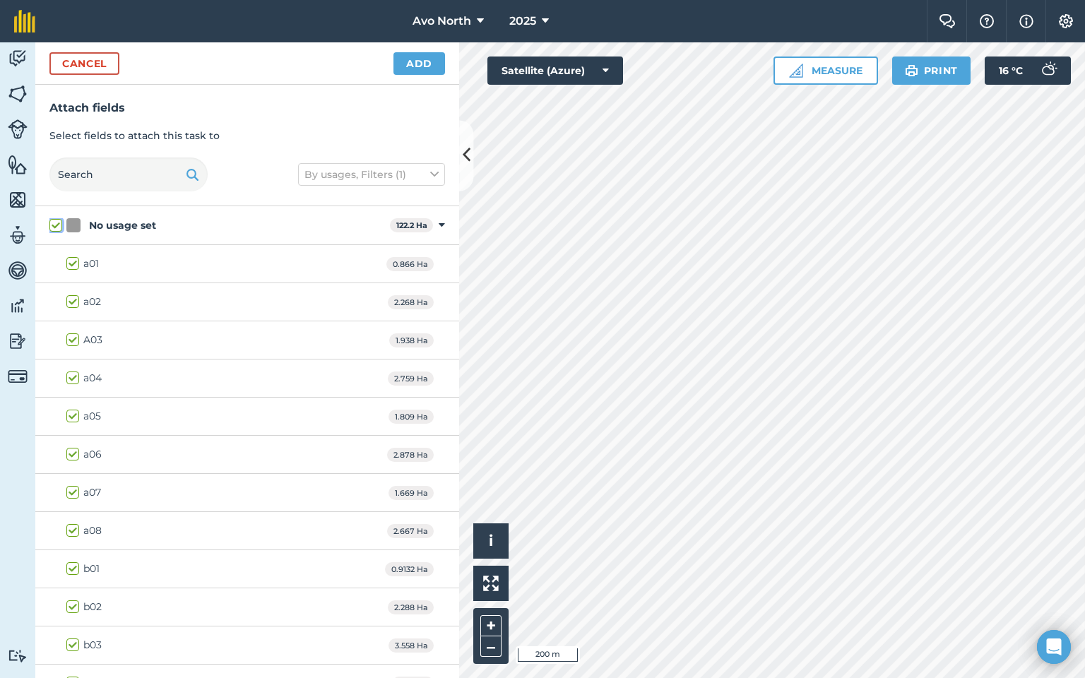
checkbox input "true"
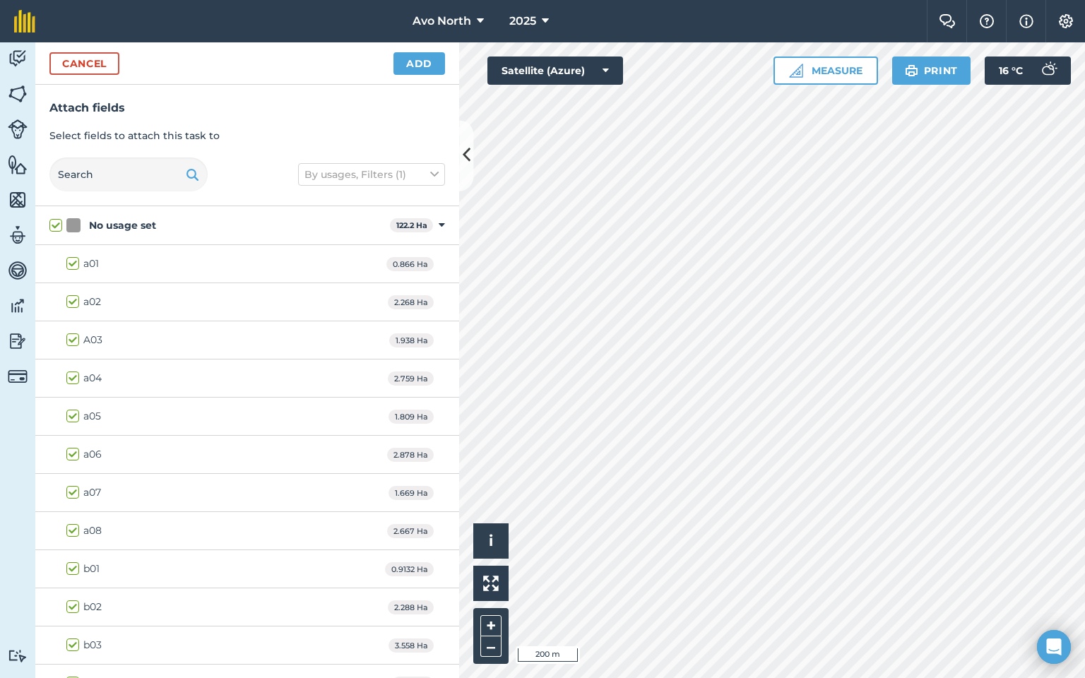
click at [73, 264] on label "a01" at bounding box center [82, 264] width 33 height 15
click at [73, 264] on input "a01" at bounding box center [70, 261] width 9 height 9
checkbox input "false"
click at [71, 307] on label "a02" at bounding box center [83, 302] width 35 height 15
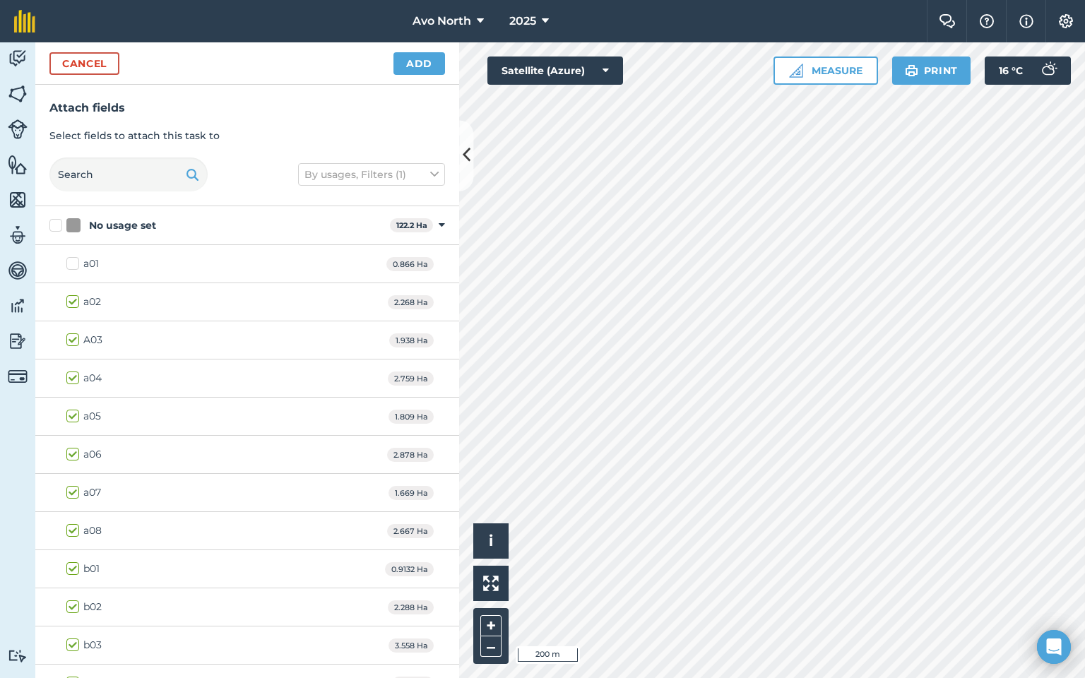
click at [71, 304] on input "a02" at bounding box center [70, 299] width 9 height 9
checkbox input "false"
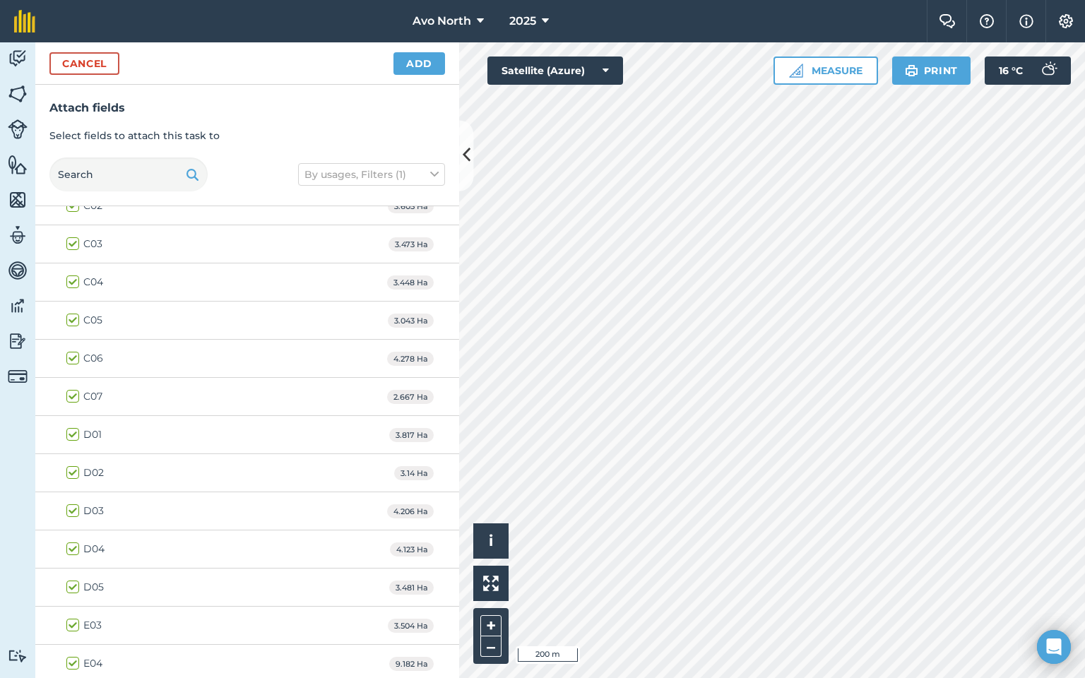
scroll to position [937, 0]
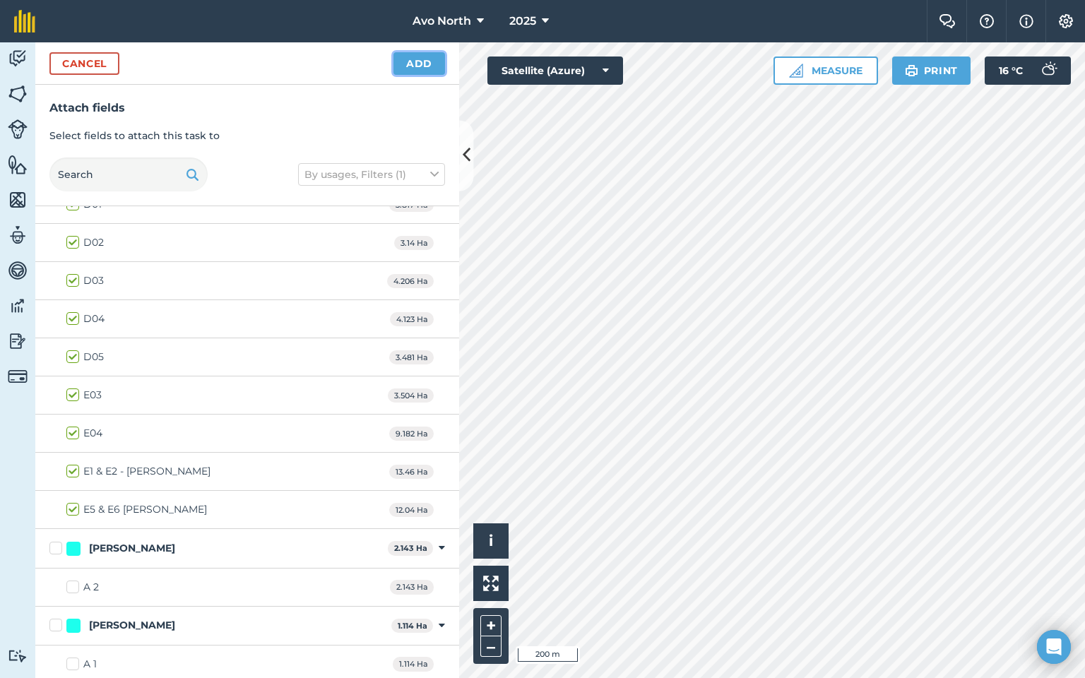
click at [406, 71] on button "Add" at bounding box center [420, 63] width 52 height 23
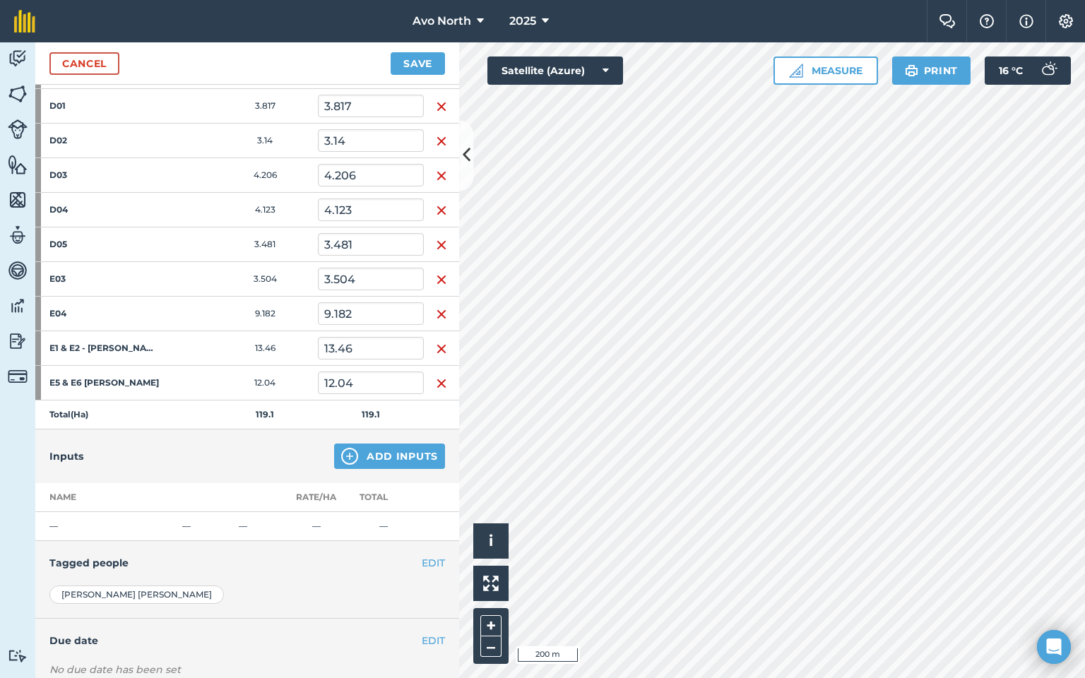
scroll to position [1037, 0]
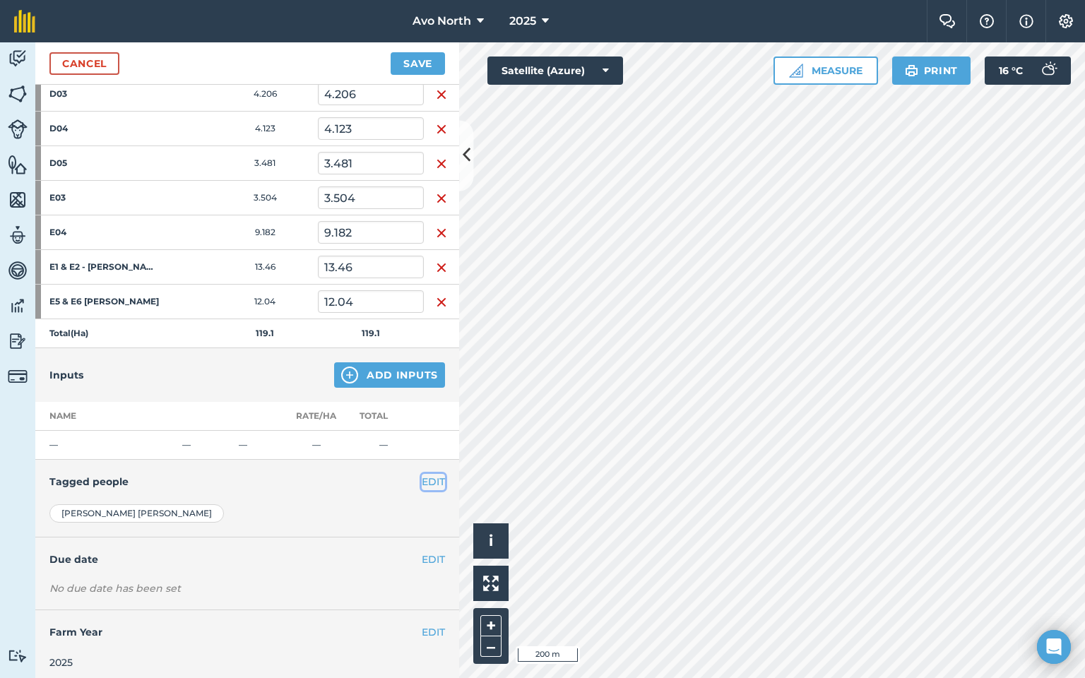
drag, startPoint x: 427, startPoint y: 479, endPoint x: 386, endPoint y: 475, distance: 41.2
click at [425, 480] on button "EDIT" at bounding box center [433, 482] width 23 height 16
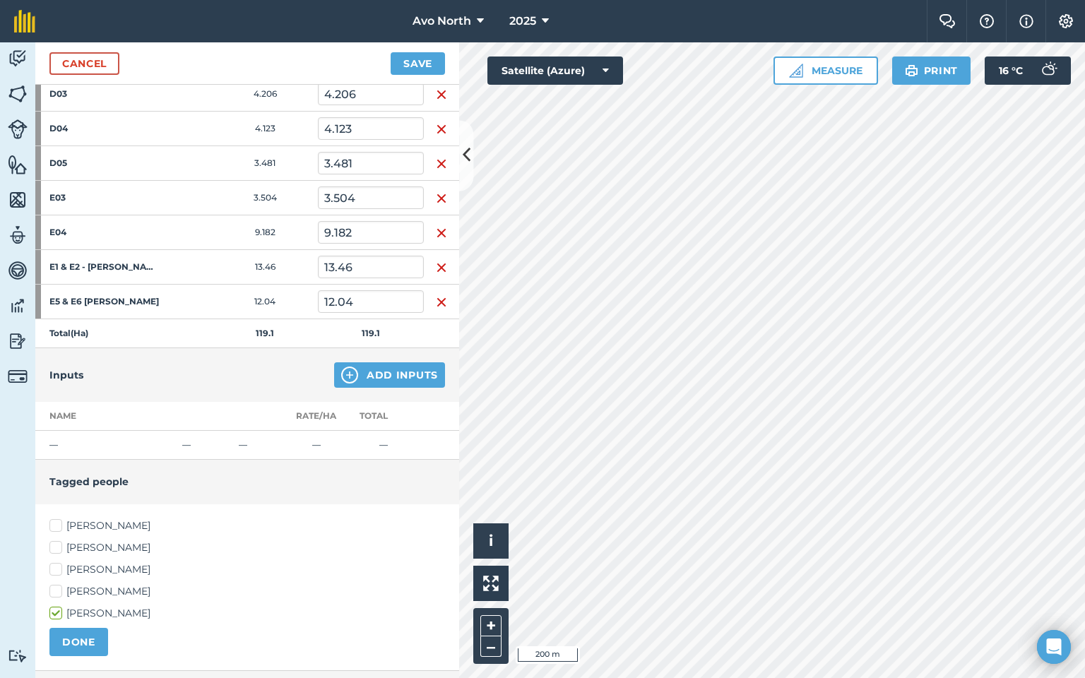
click at [59, 563] on label "[PERSON_NAME]" at bounding box center [247, 569] width 396 height 15
click at [59, 563] on input "[PERSON_NAME]" at bounding box center [53, 566] width 9 height 9
checkbox input "true"
click at [84, 640] on button "DONE" at bounding box center [78, 642] width 59 height 28
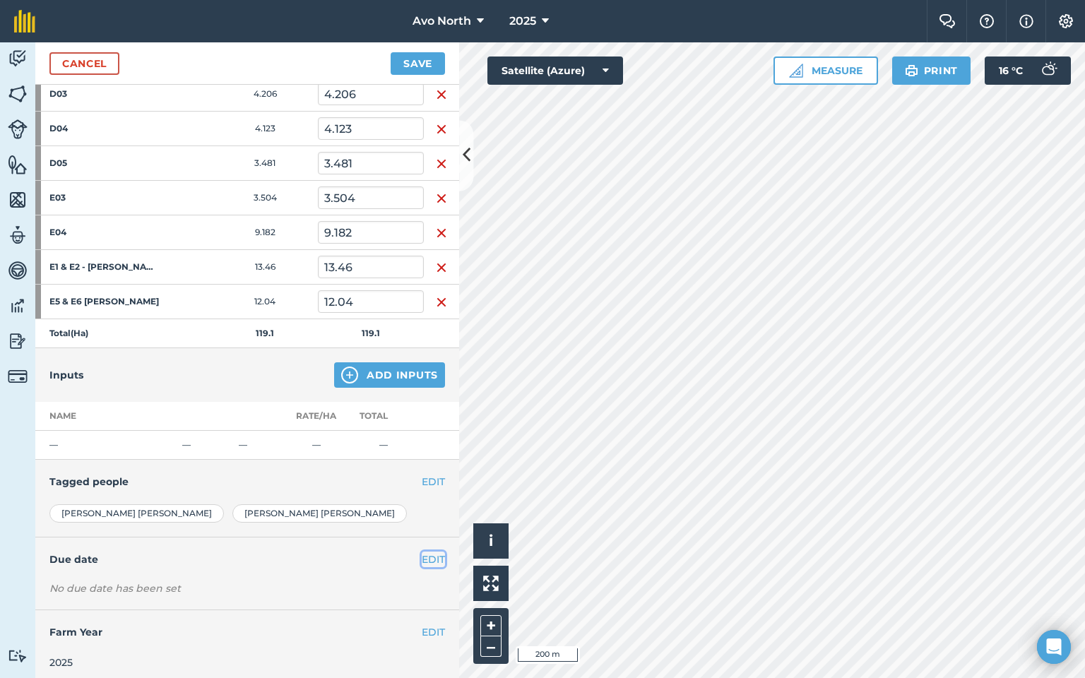
click at [432, 560] on button "EDIT" at bounding box center [433, 560] width 23 height 16
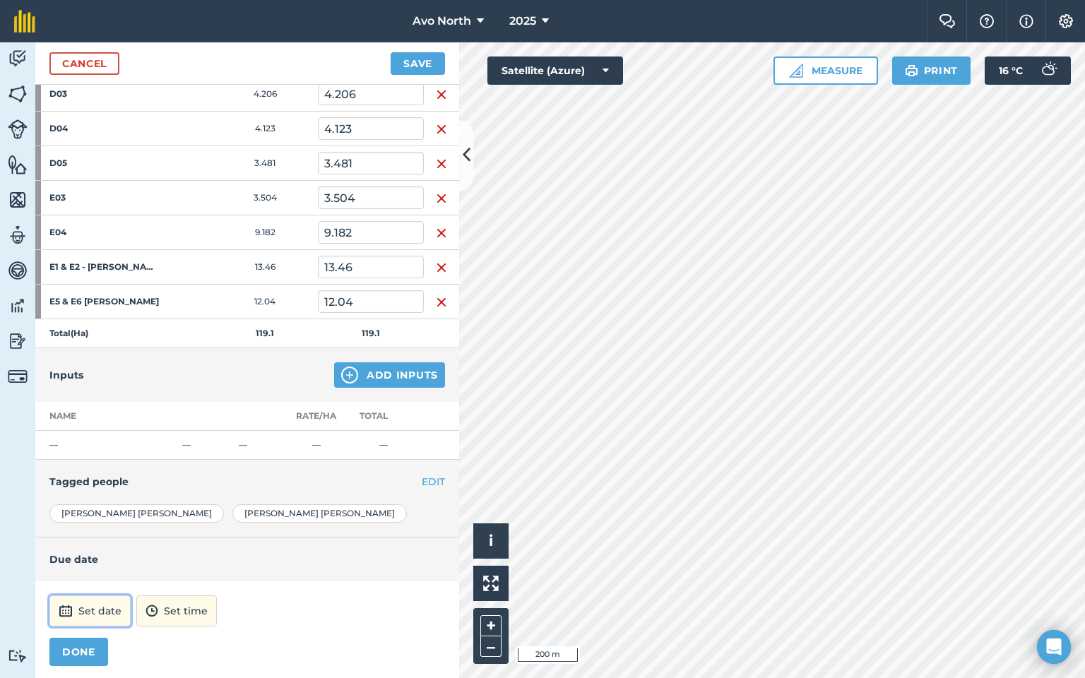
click at [96, 611] on button "Set date" at bounding box center [89, 611] width 81 height 31
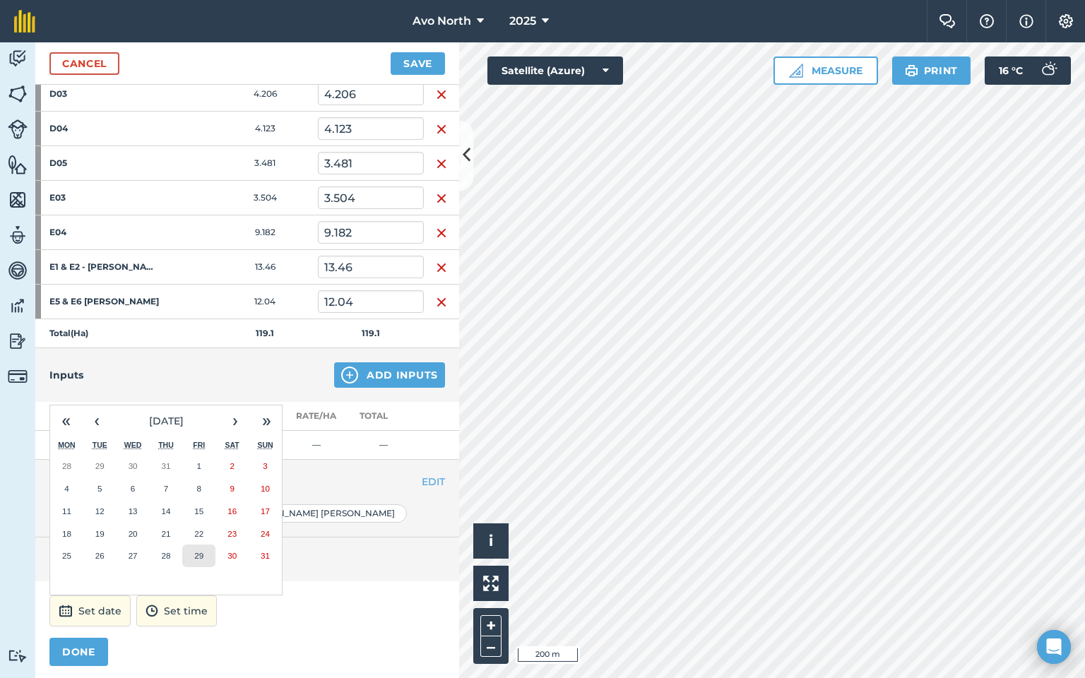
click at [204, 551] on button "29" at bounding box center [198, 556] width 33 height 23
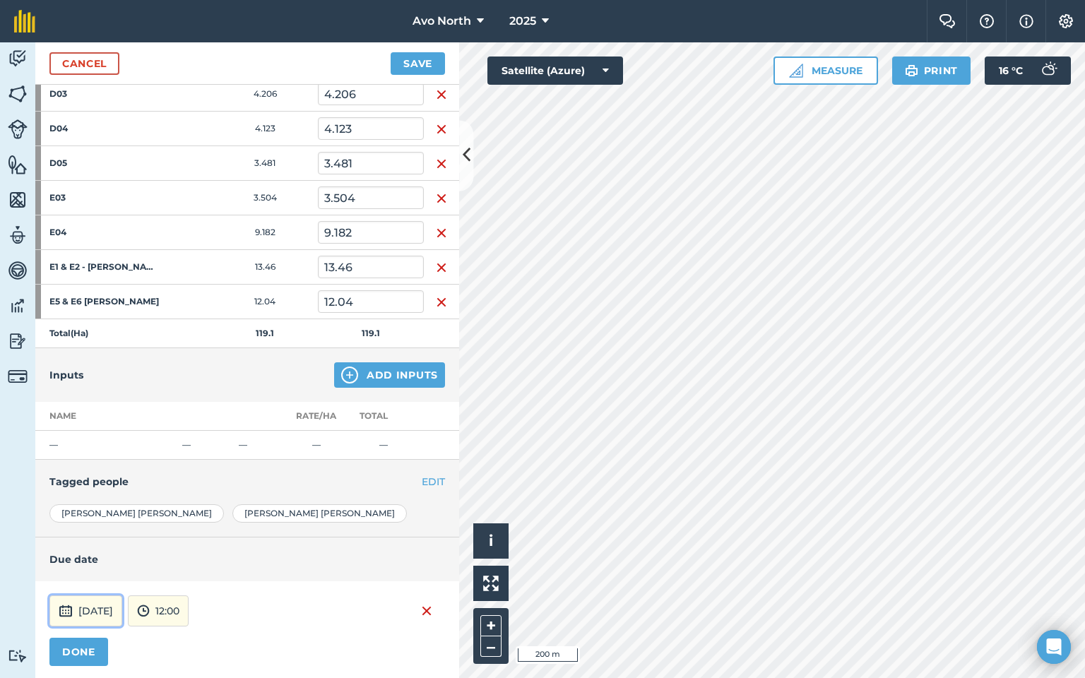
click at [122, 613] on button "[DATE]" at bounding box center [85, 611] width 73 height 31
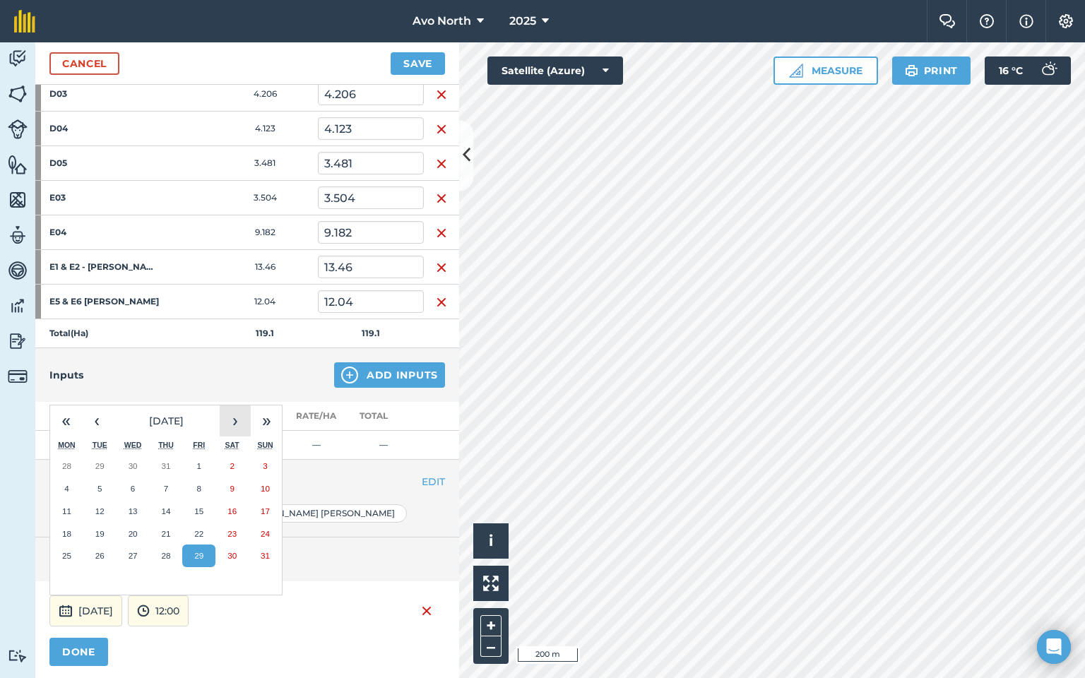
click at [232, 423] on button "›" at bounding box center [235, 421] width 31 height 31
click at [203, 461] on button "5" at bounding box center [198, 466] width 33 height 23
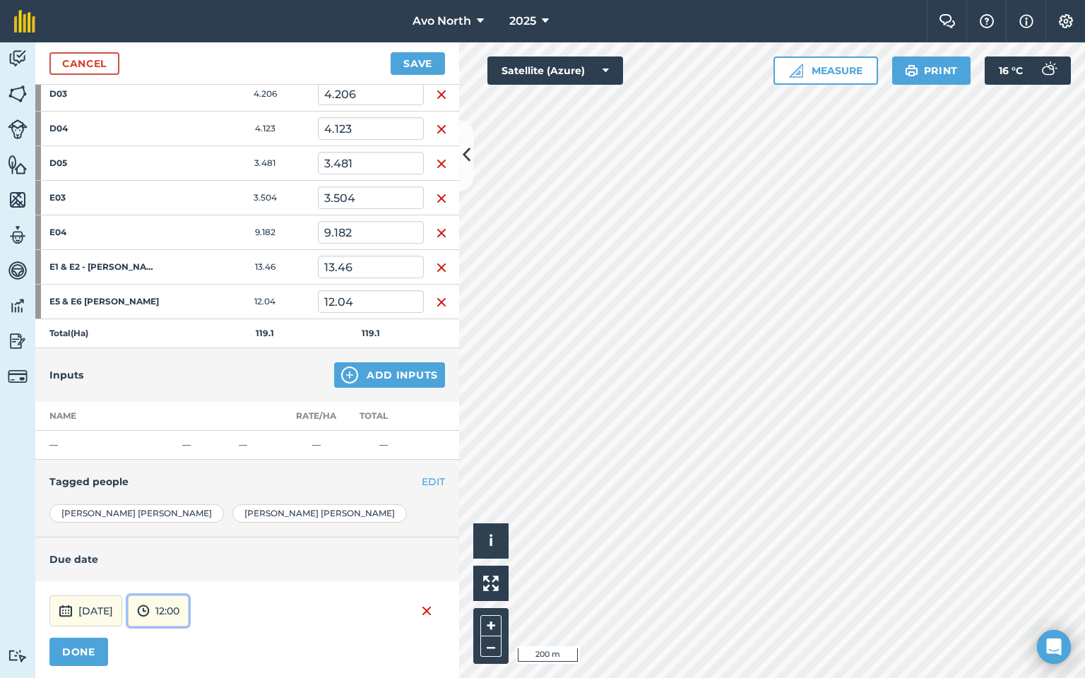
click at [187, 607] on button "12:00" at bounding box center [158, 611] width 61 height 31
click at [191, 523] on button "12:00" at bounding box center [162, 528] width 66 height 23
click at [88, 648] on button "DONE" at bounding box center [78, 652] width 59 height 28
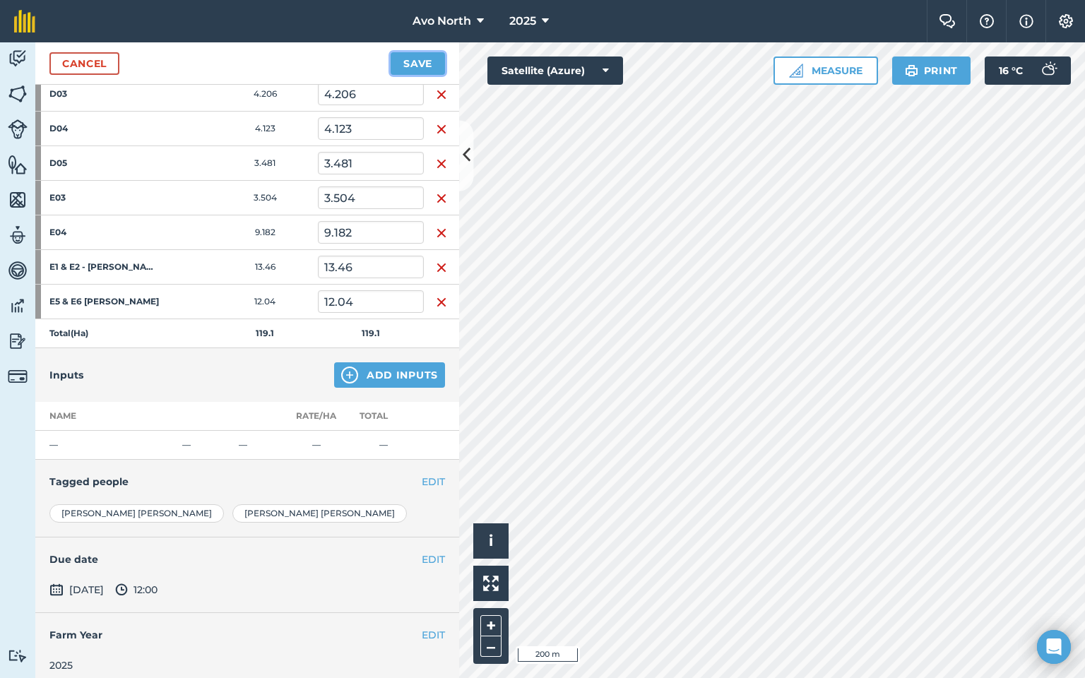
click at [416, 59] on button "Save" at bounding box center [418, 63] width 54 height 23
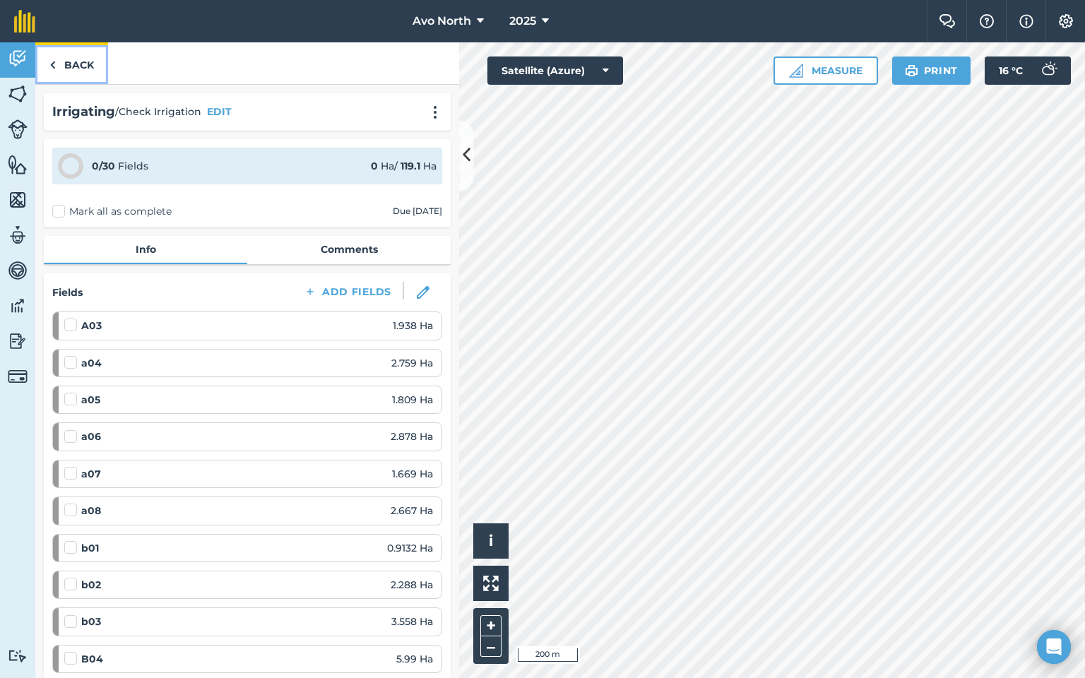
click at [53, 66] on img at bounding box center [52, 65] width 6 height 17
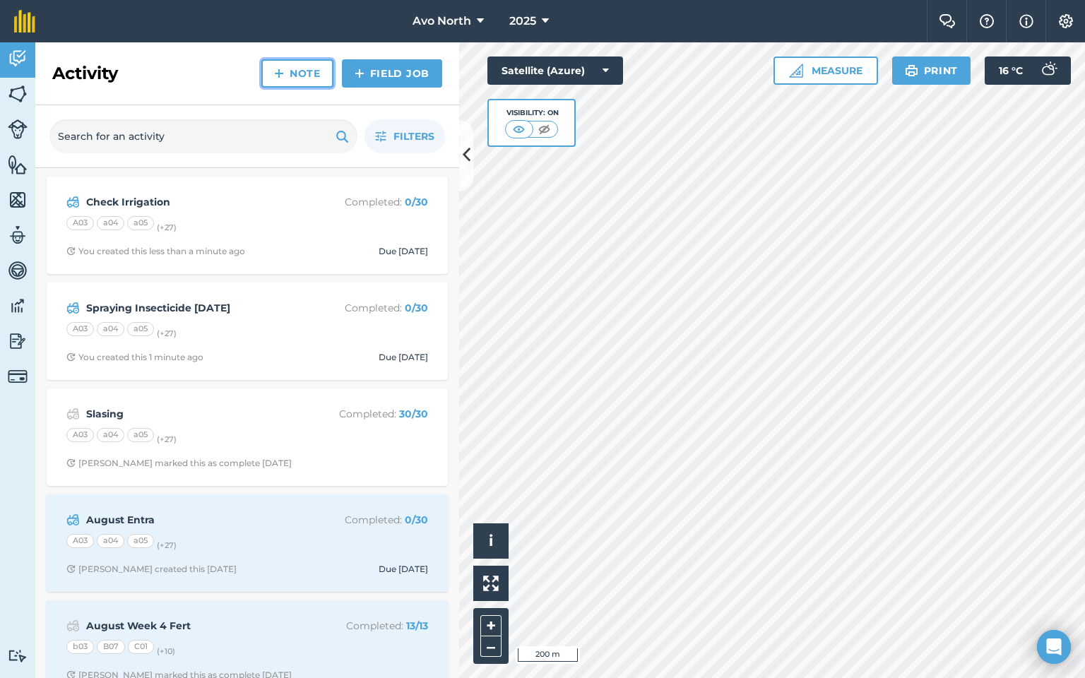
click at [306, 69] on link "Note" at bounding box center [297, 73] width 72 height 28
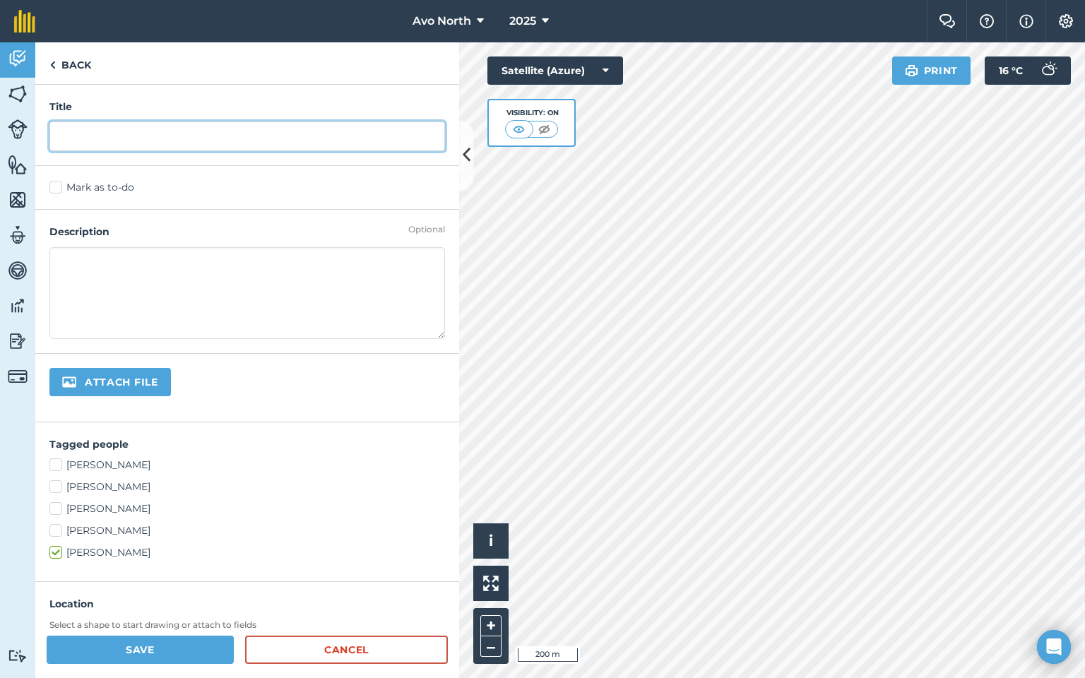
click at [134, 134] on input "text" at bounding box center [247, 137] width 396 height 30
type input "Fix Class steering Ram"
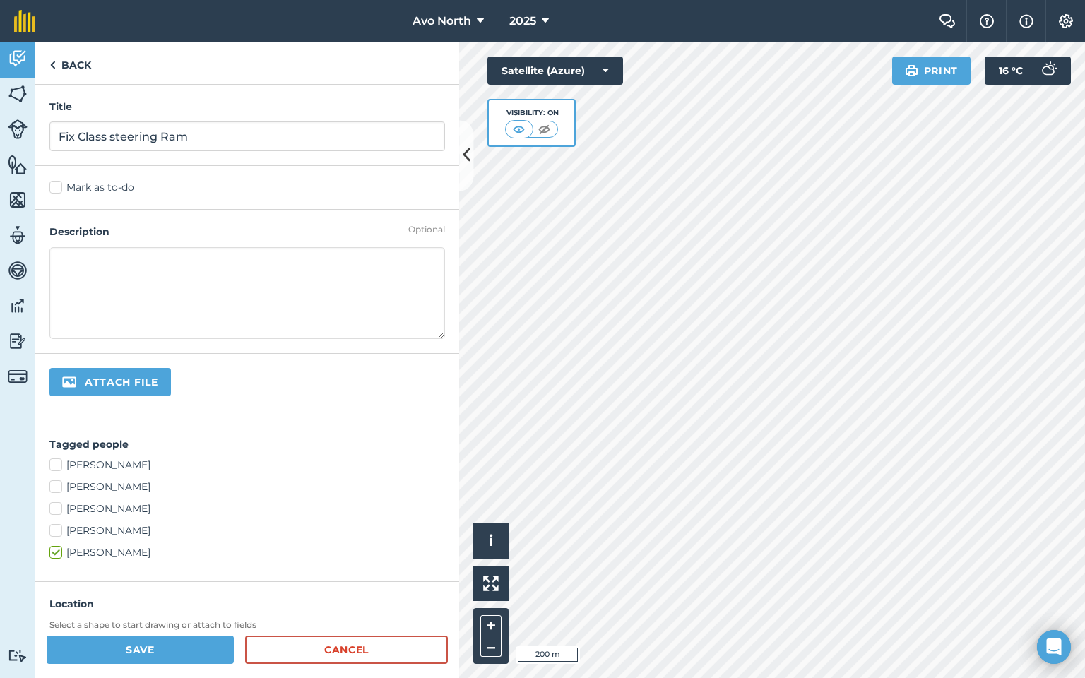
click at [54, 189] on label "Mark as to-do" at bounding box center [247, 187] width 396 height 15
click at [54, 189] on input "Mark as to-do" at bounding box center [53, 184] width 9 height 9
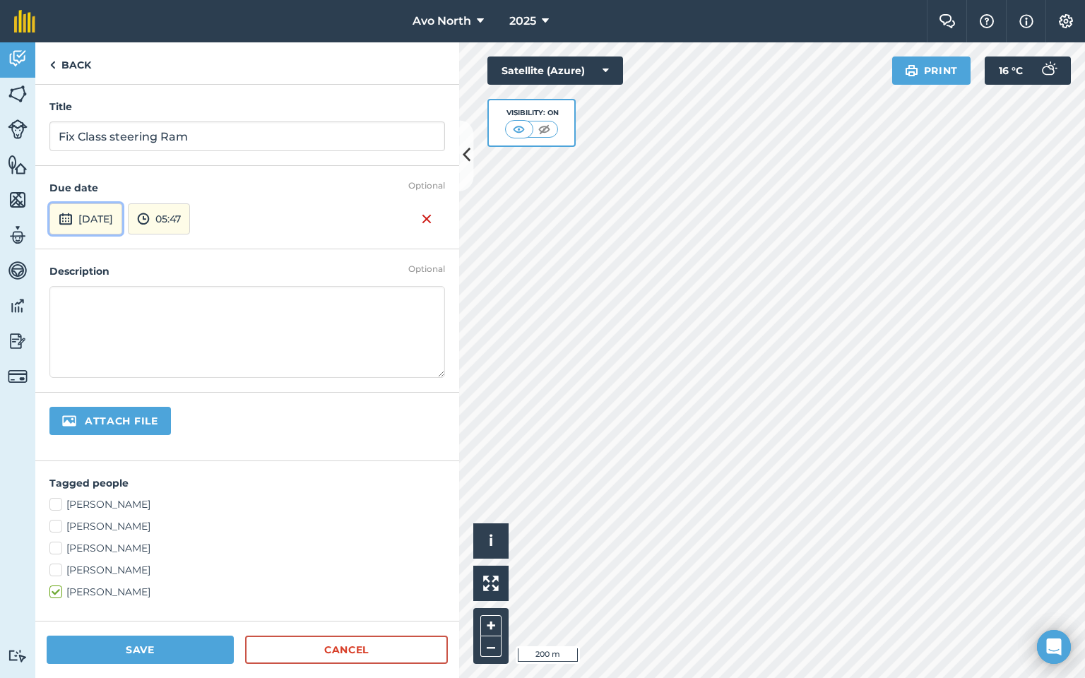
click at [108, 220] on button "[DATE]" at bounding box center [85, 219] width 73 height 31
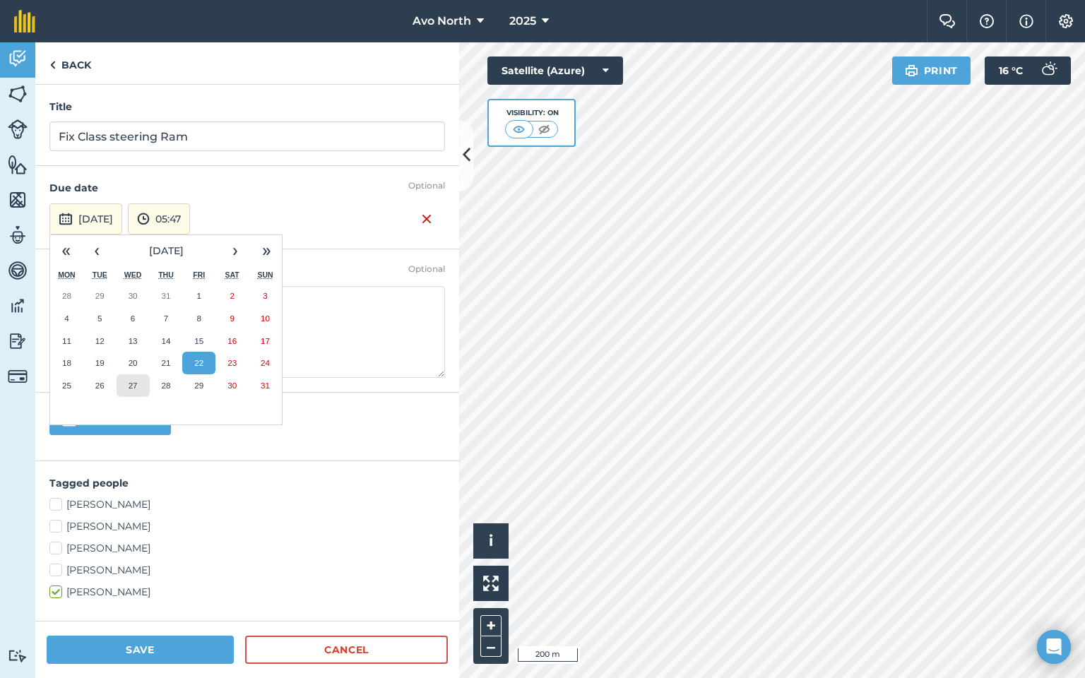
click at [139, 390] on button "27" at bounding box center [133, 386] width 33 height 23
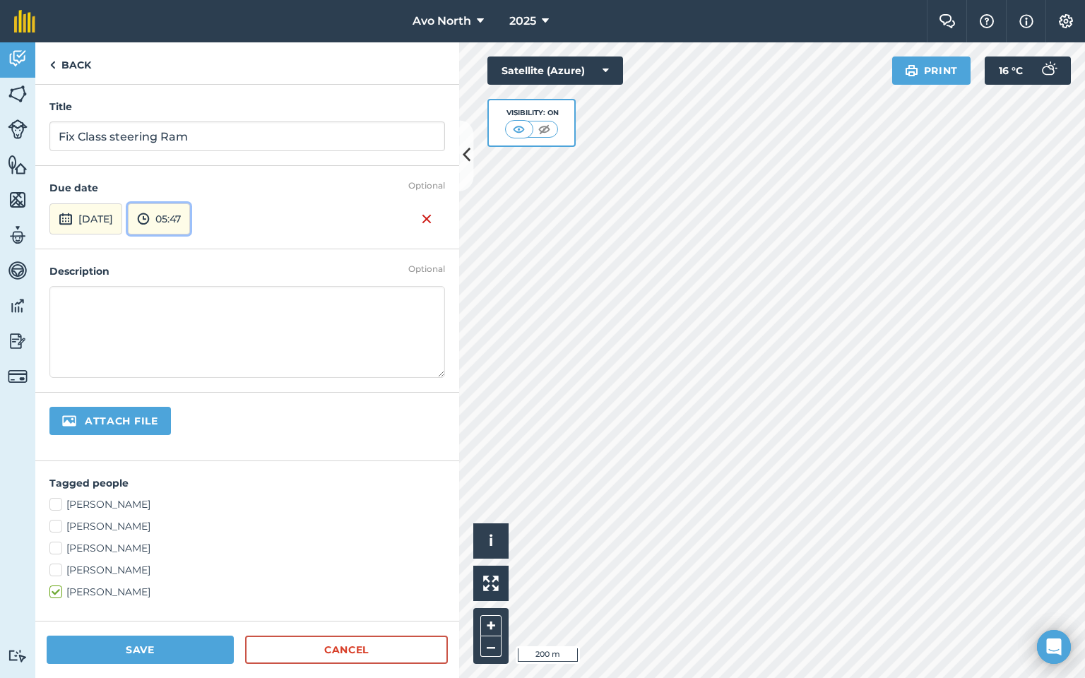
click at [190, 227] on button "05:47" at bounding box center [159, 219] width 62 height 31
click at [195, 269] on button "16:00" at bounding box center [162, 272] width 66 height 23
click at [59, 506] on label "[PERSON_NAME]" at bounding box center [247, 504] width 396 height 15
click at [59, 506] on input "[PERSON_NAME]" at bounding box center [53, 501] width 9 height 9
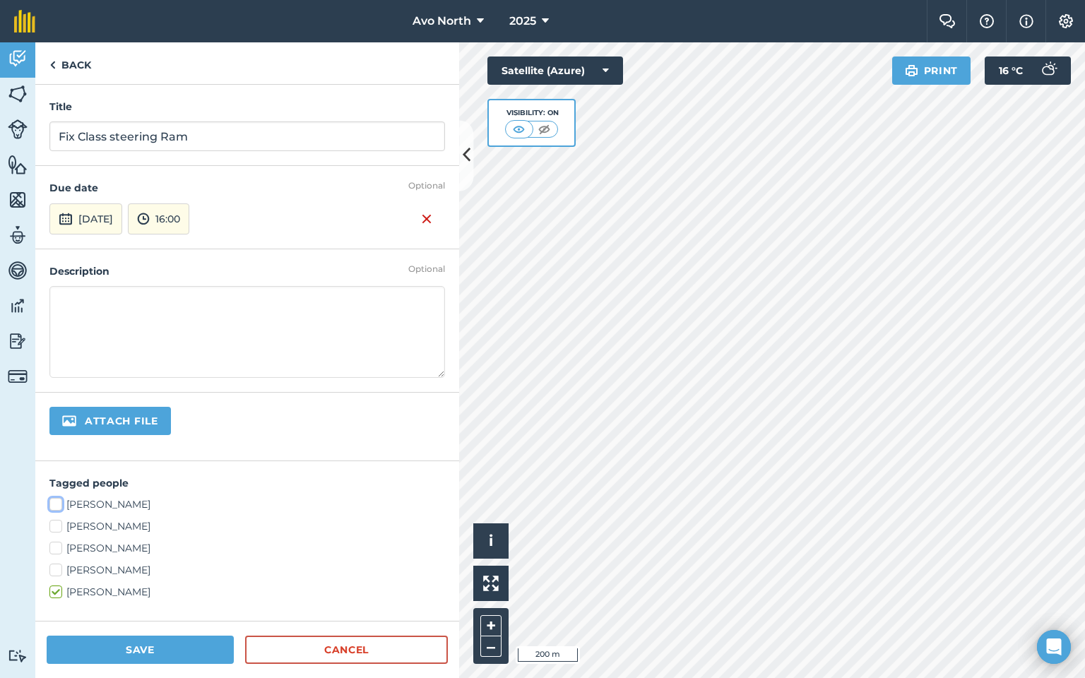
checkbox input "true"
click at [142, 648] on button "Save" at bounding box center [140, 650] width 187 height 28
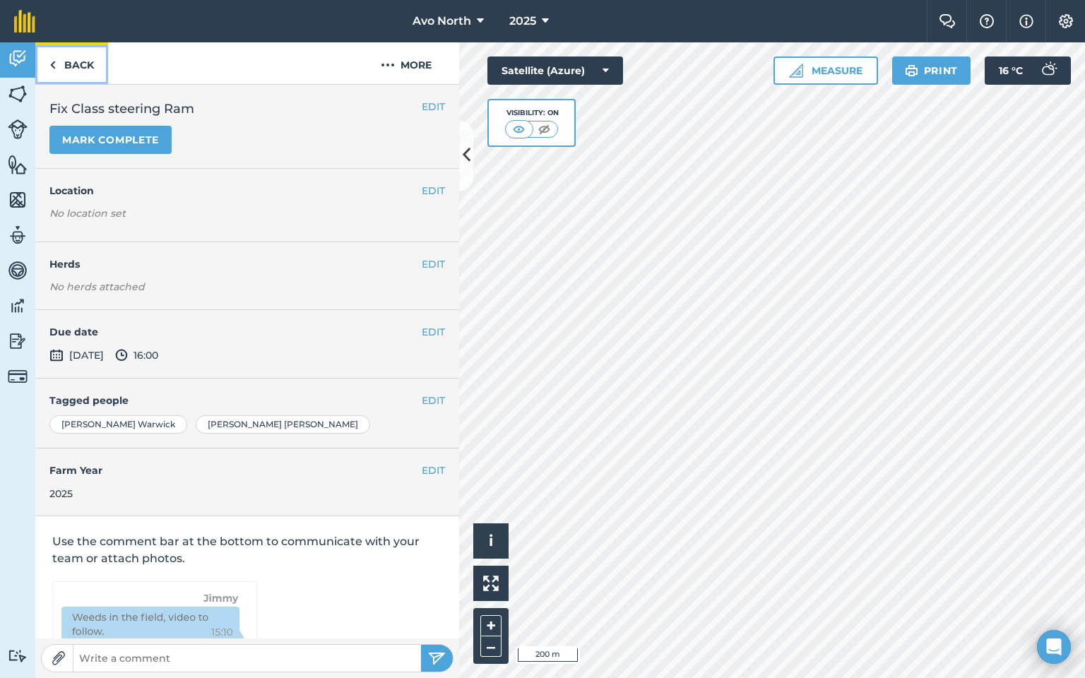
click at [54, 59] on img at bounding box center [52, 65] width 6 height 17
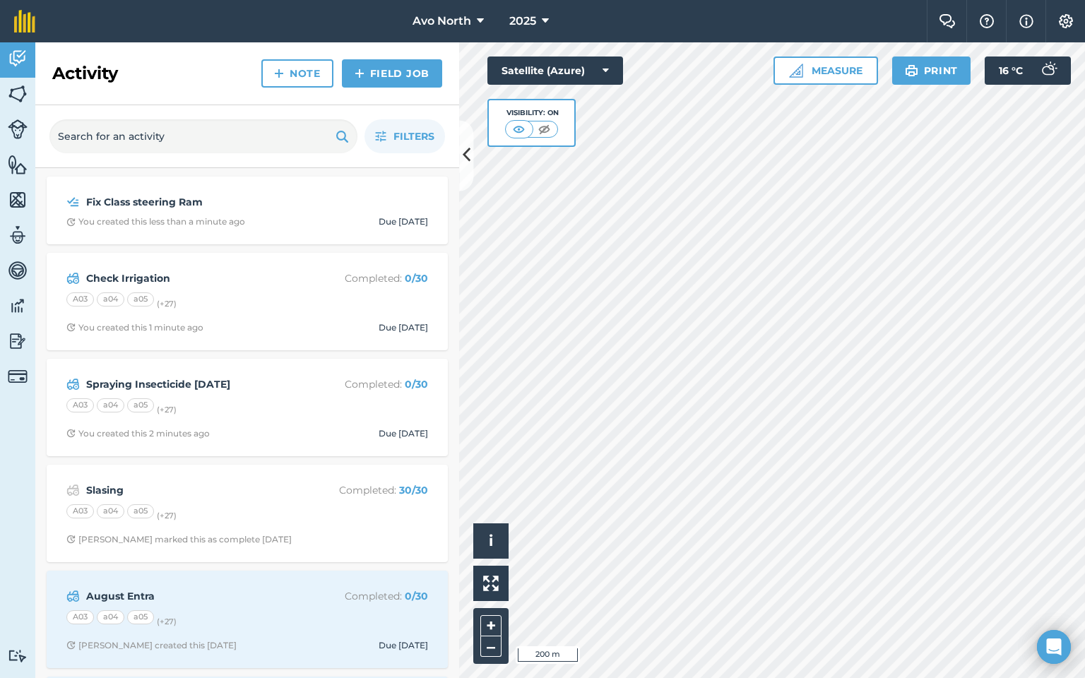
click at [777, 23] on nav "Avo North 2025" at bounding box center [488, 21] width 878 height 42
click at [470, 168] on button at bounding box center [466, 155] width 14 height 71
